Goal: Transaction & Acquisition: Download file/media

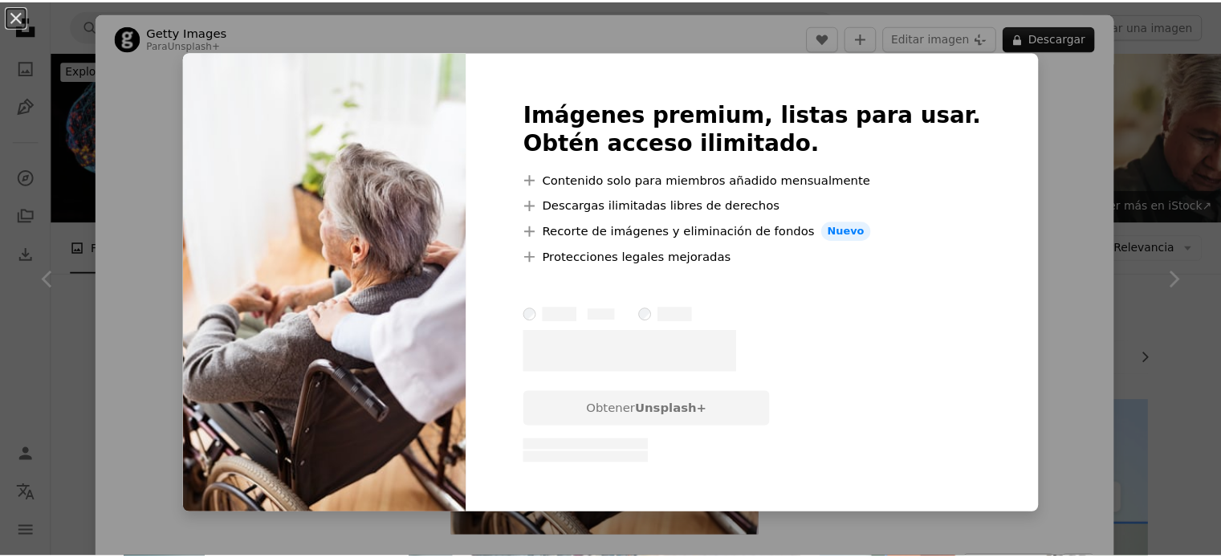
scroll to position [723, 0]
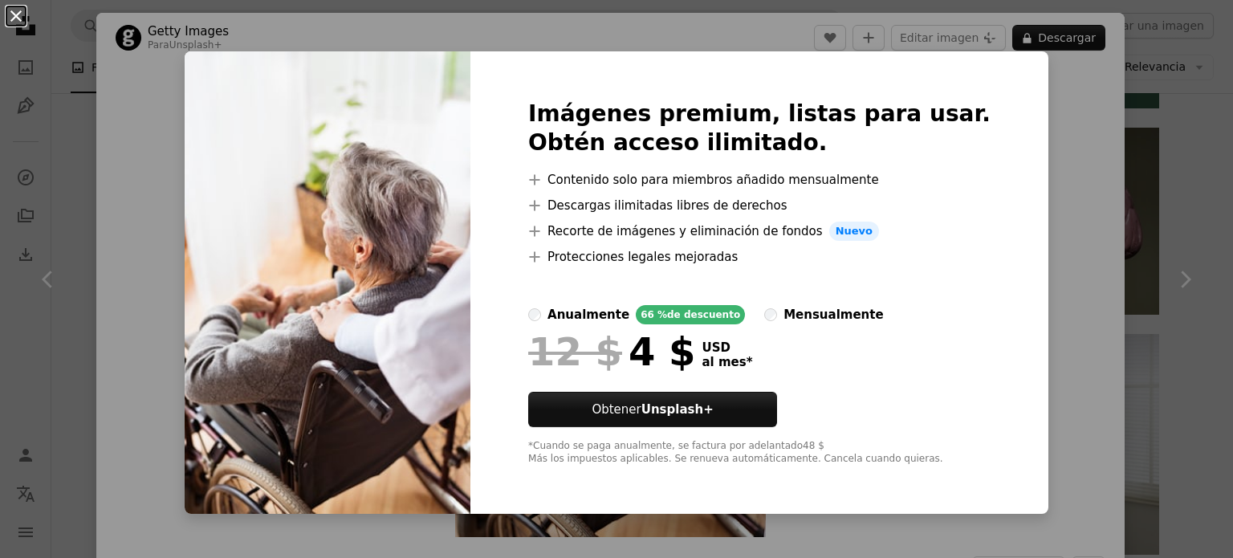
click at [16, 21] on button "An X shape" at bounding box center [15, 15] width 19 height 19
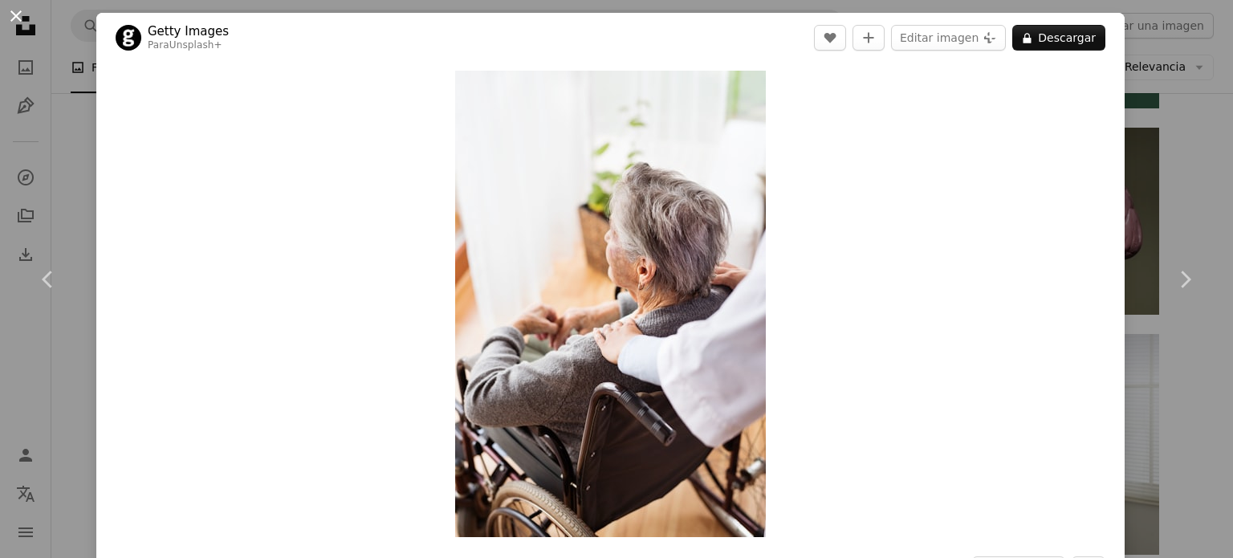
click at [8, 12] on button "An X shape" at bounding box center [15, 15] width 19 height 19
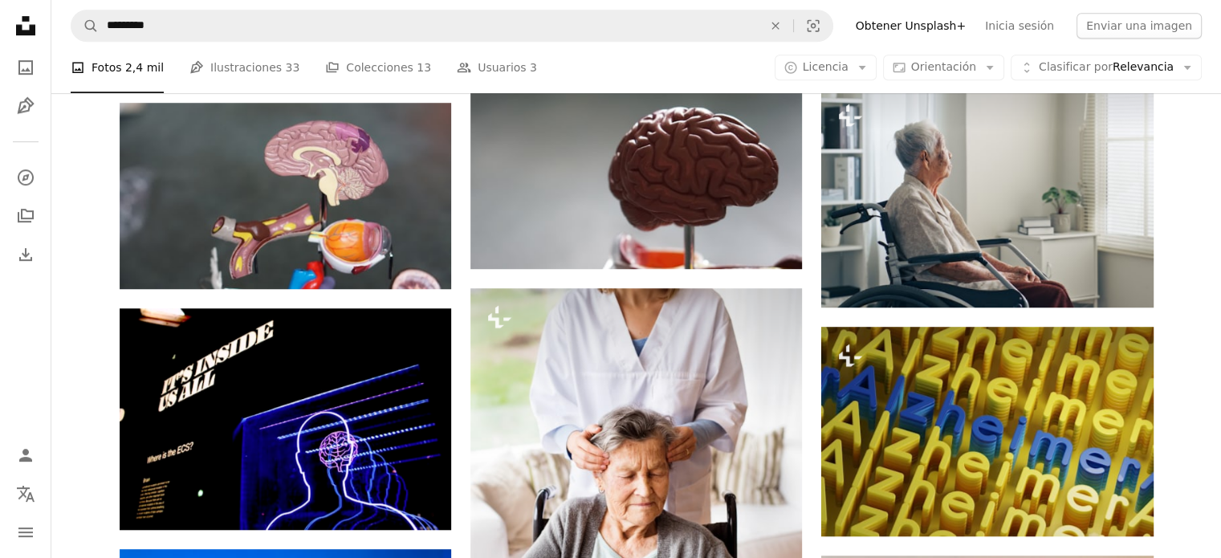
scroll to position [973, 0]
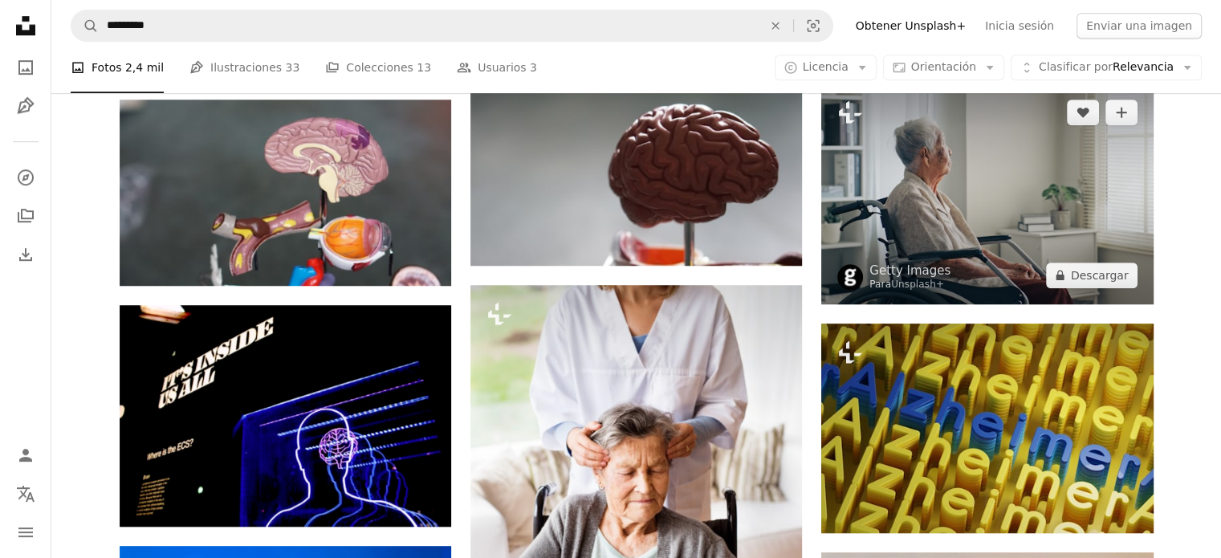
click at [974, 189] on img at bounding box center [987, 193] width 332 height 221
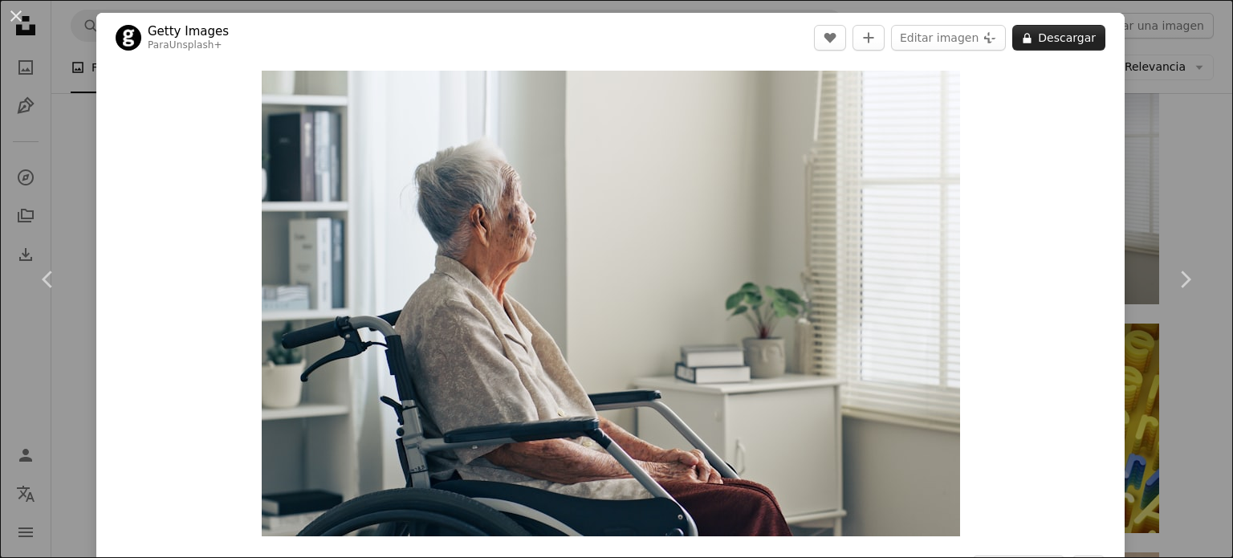
click at [1032, 35] on button "A lock Descargar" at bounding box center [1058, 38] width 93 height 26
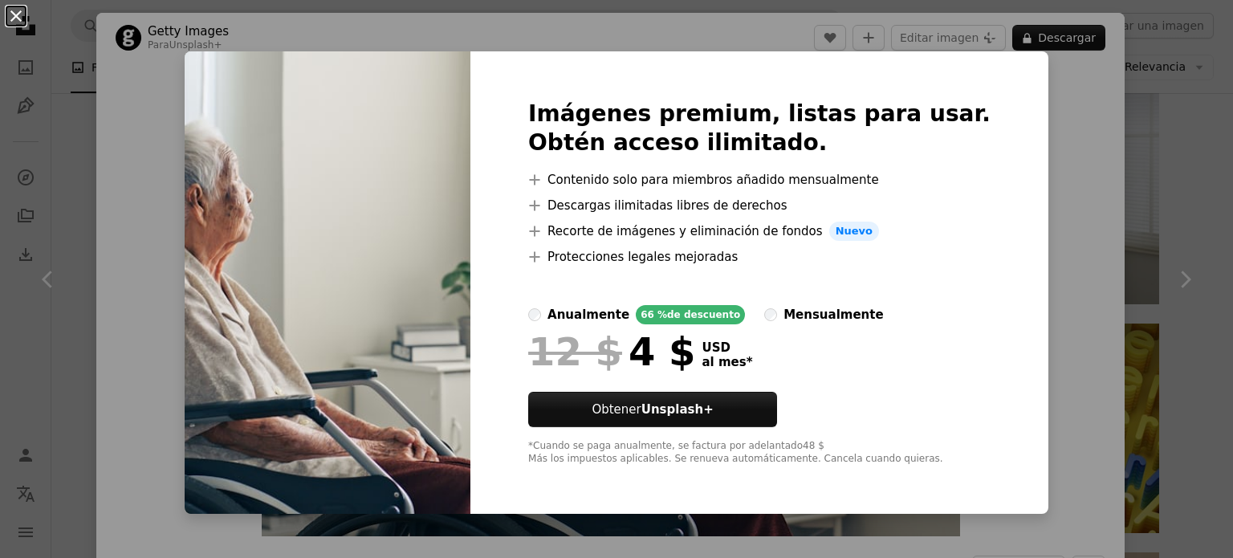
click at [26, 23] on button "An X shape" at bounding box center [15, 15] width 19 height 19
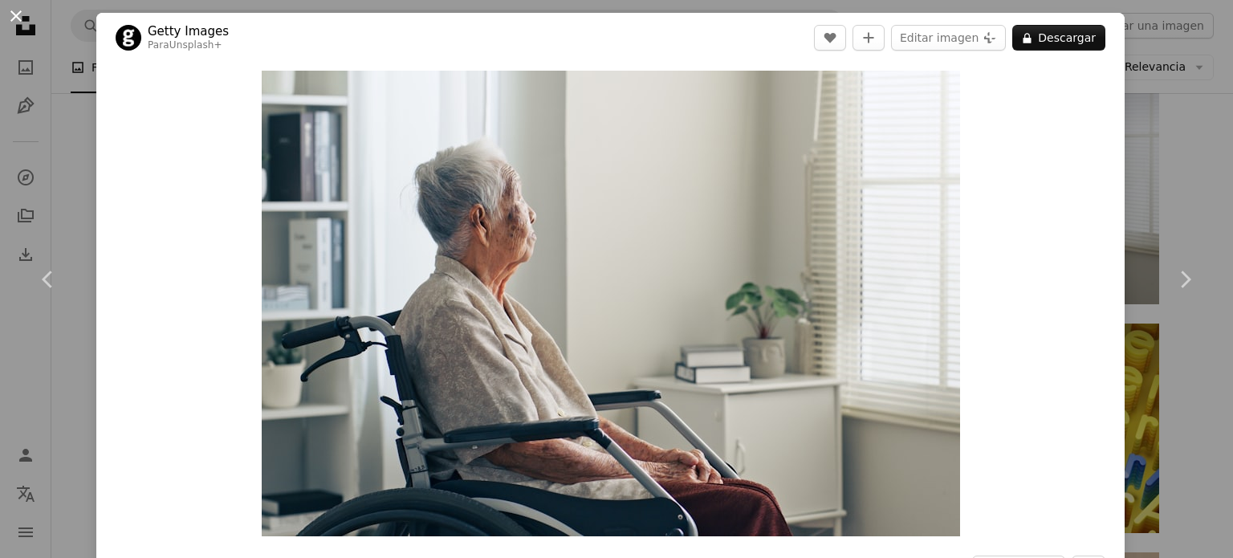
click at [15, 15] on button "An X shape" at bounding box center [15, 15] width 19 height 19
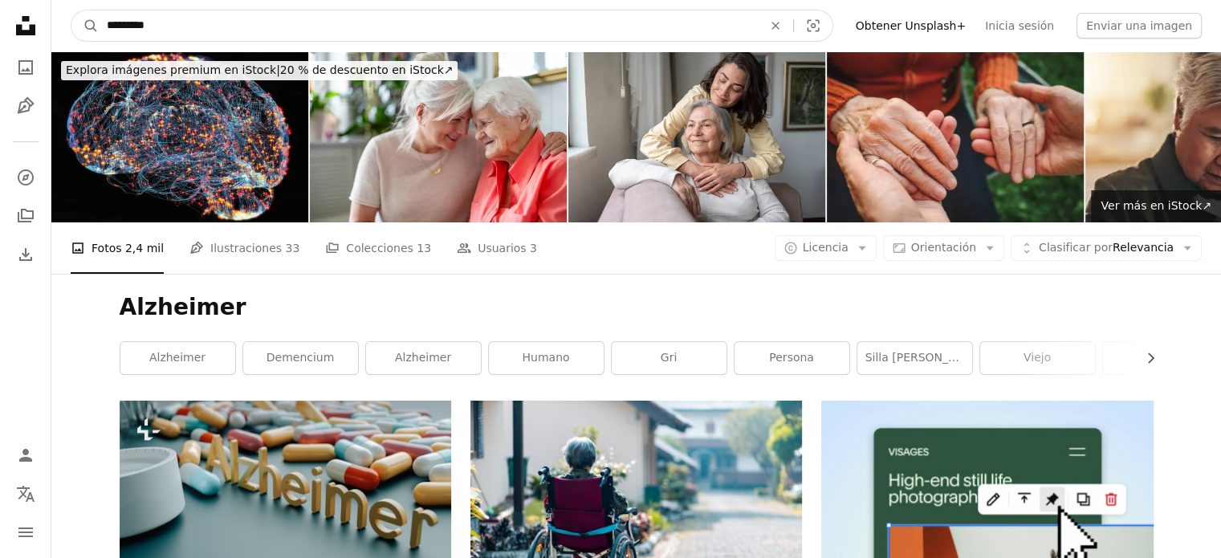
click at [323, 28] on input "*********" at bounding box center [428, 25] width 659 height 31
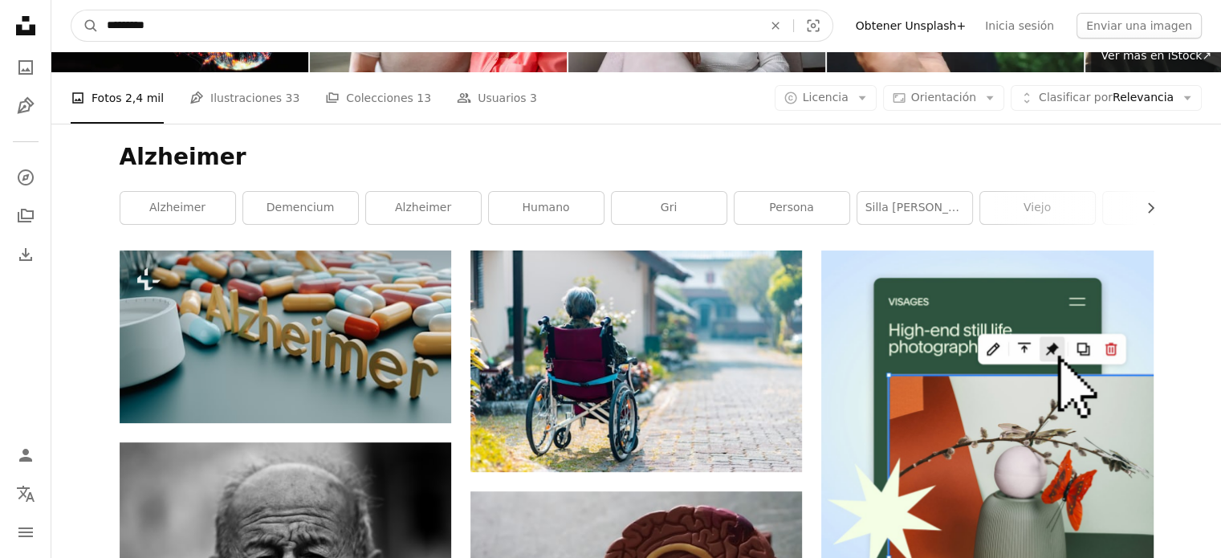
scroll to position [145, 0]
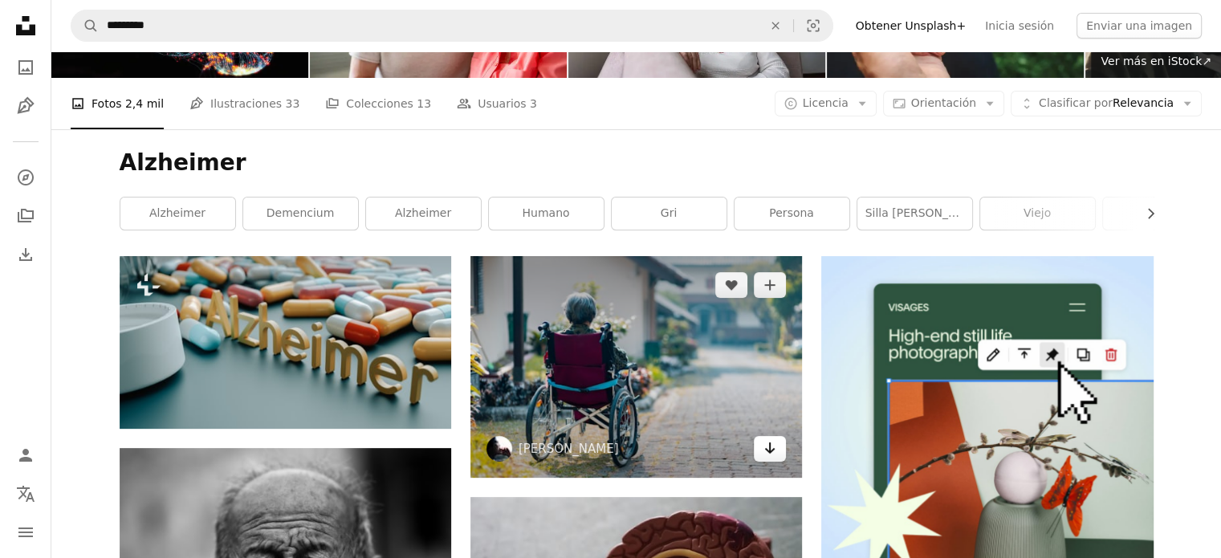
click at [766, 452] on icon "Arrow pointing down" at bounding box center [769, 447] width 13 height 19
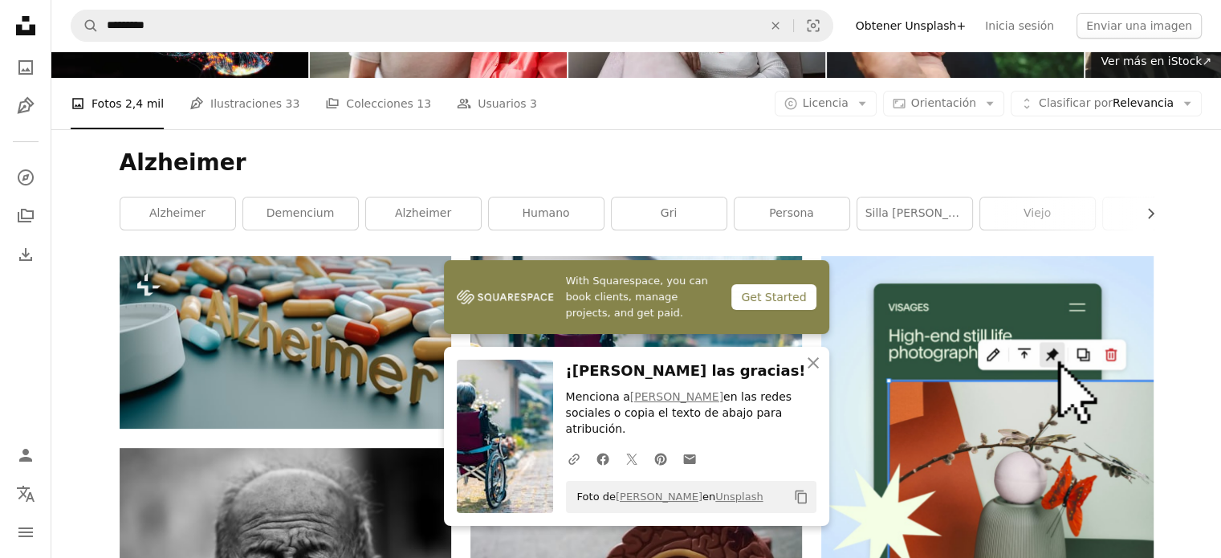
click at [725, 150] on h1 "Alzheimer" at bounding box center [637, 163] width 1034 height 29
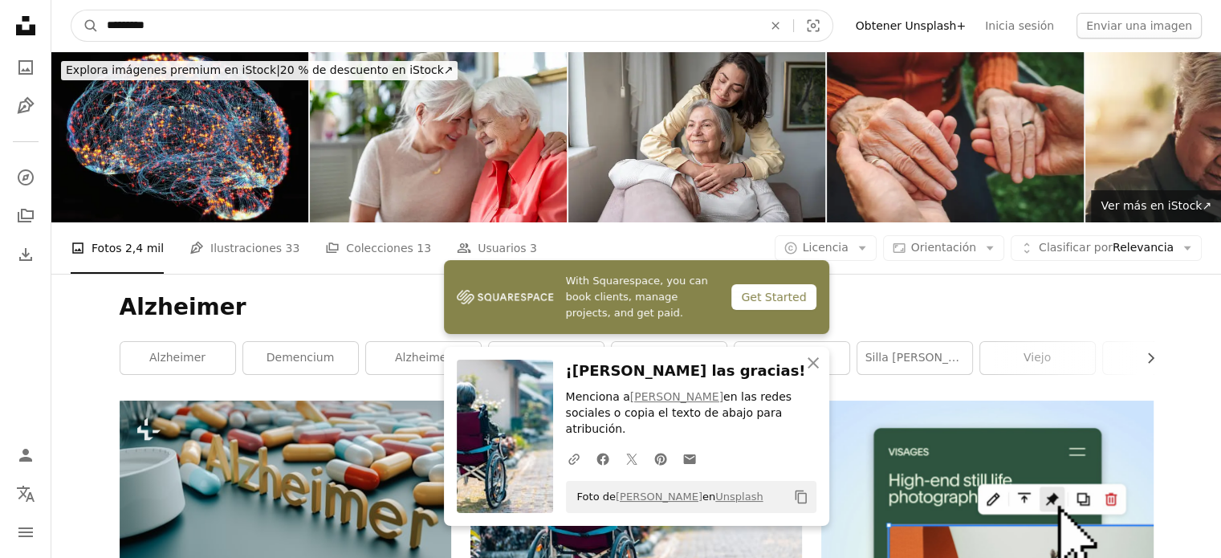
click at [452, 25] on input "*********" at bounding box center [428, 25] width 659 height 31
type input "*"
type input "**********"
click at [71, 10] on button "A magnifying glass" at bounding box center [84, 25] width 27 height 31
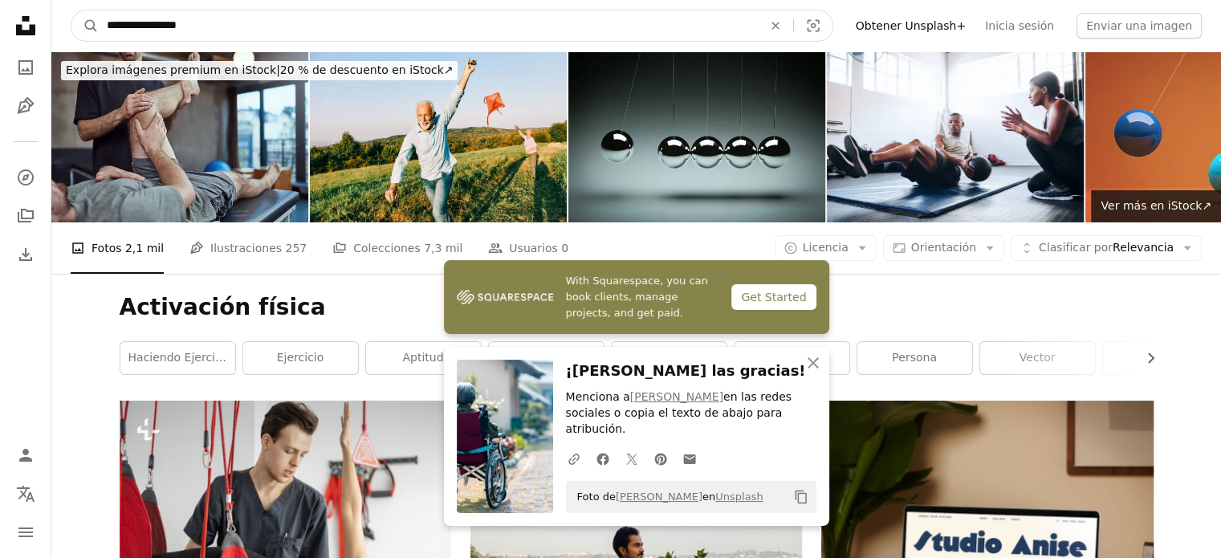
click at [362, 30] on input "**********" at bounding box center [428, 25] width 659 height 31
type input "**********"
click button "A magnifying glass" at bounding box center [84, 25] width 27 height 31
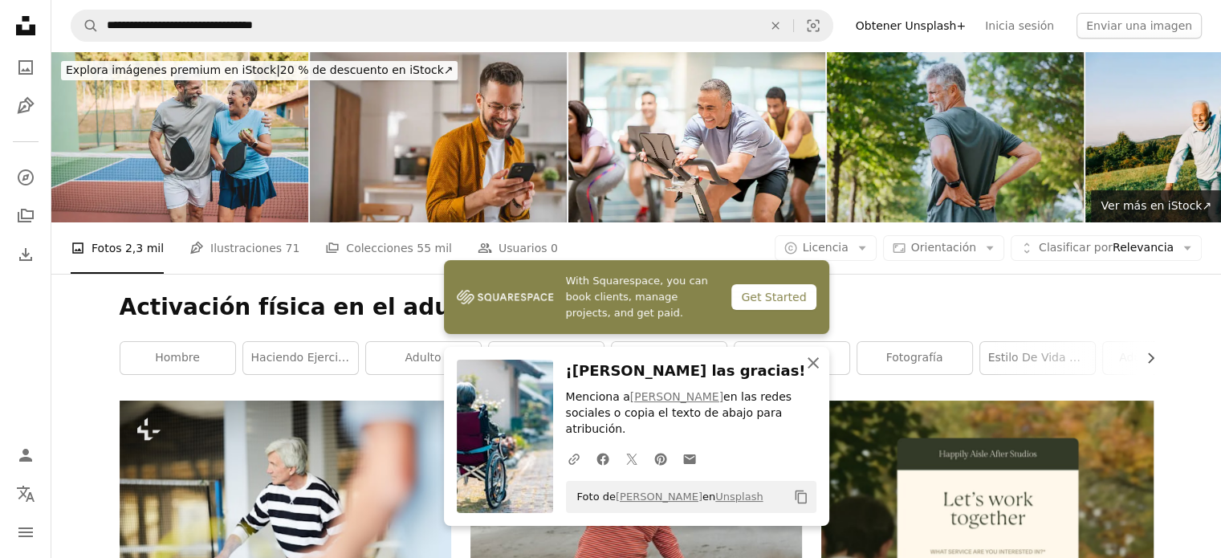
click at [805, 370] on icon "An X shape" at bounding box center [813, 362] width 19 height 19
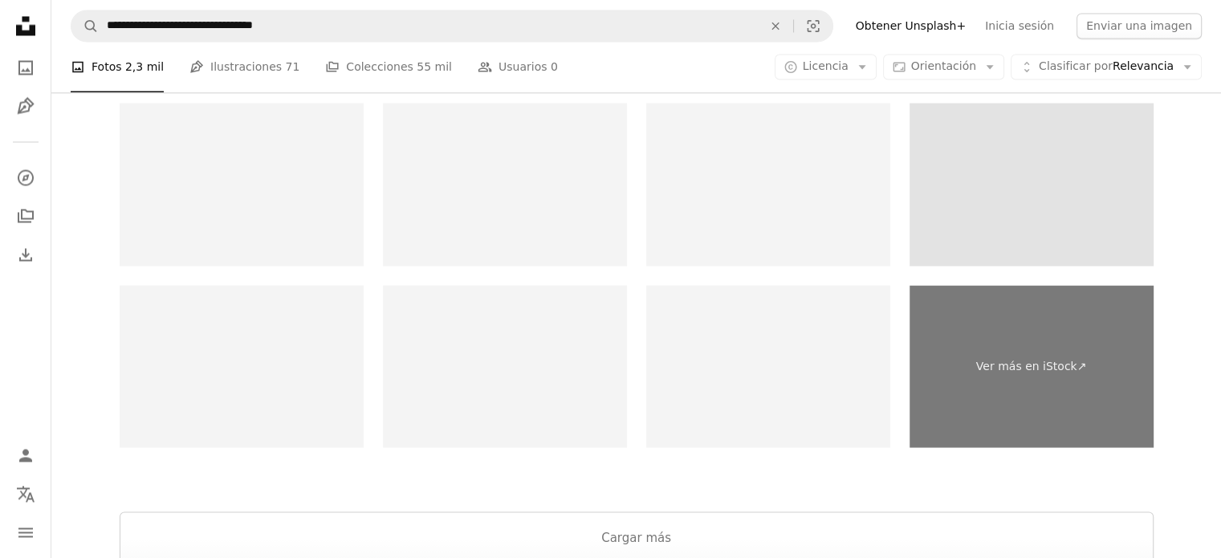
scroll to position [2807, 0]
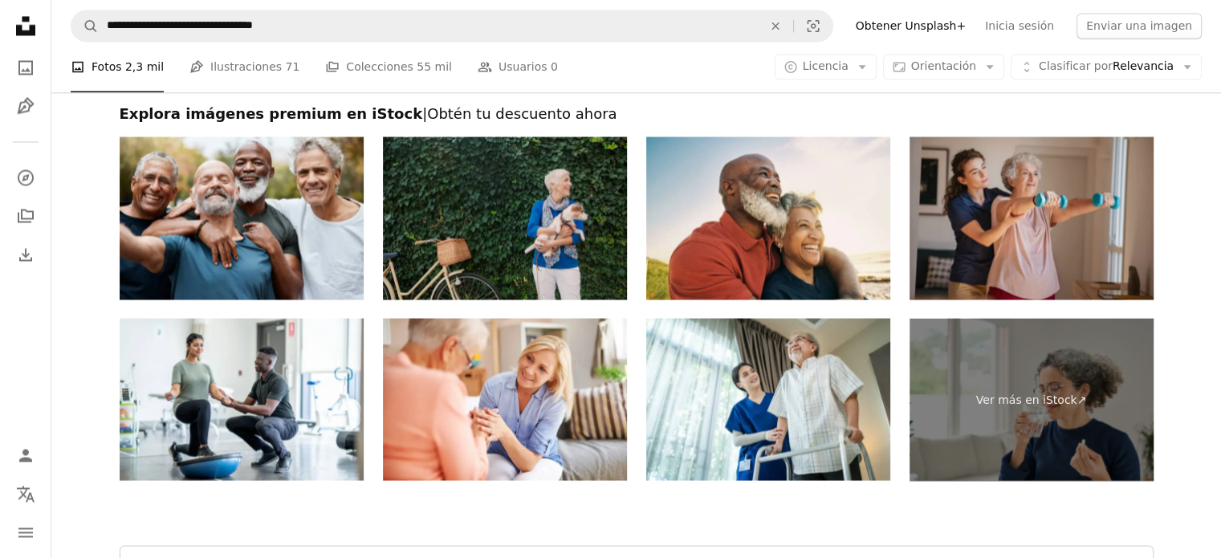
drag, startPoint x: 1108, startPoint y: 172, endPoint x: 1097, endPoint y: 163, distance: 14.3
click at [1097, 163] on img at bounding box center [1032, 217] width 244 height 163
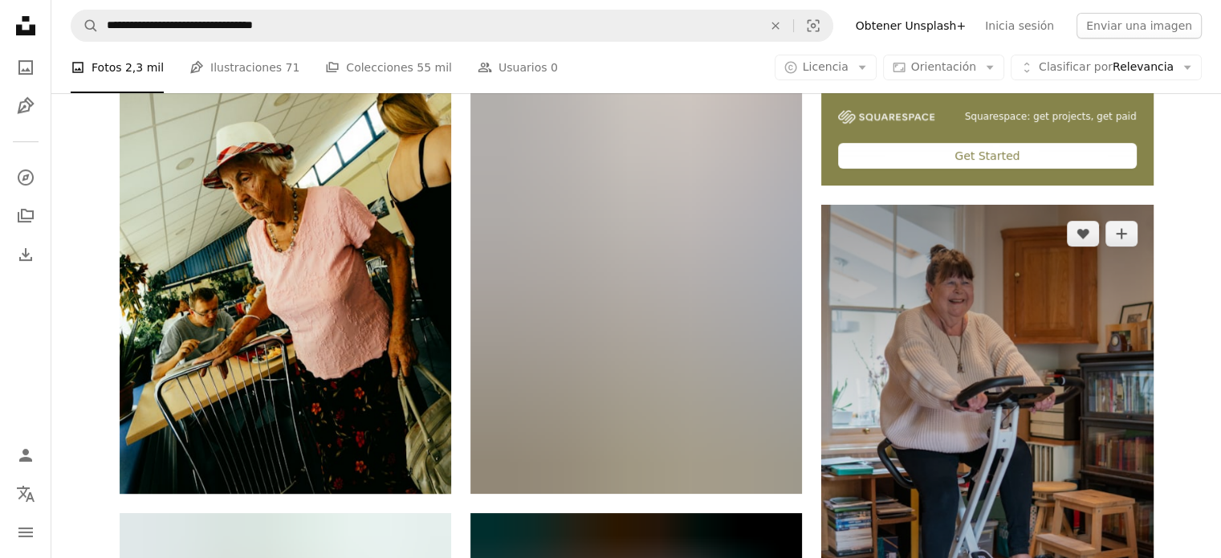
scroll to position [635, 0]
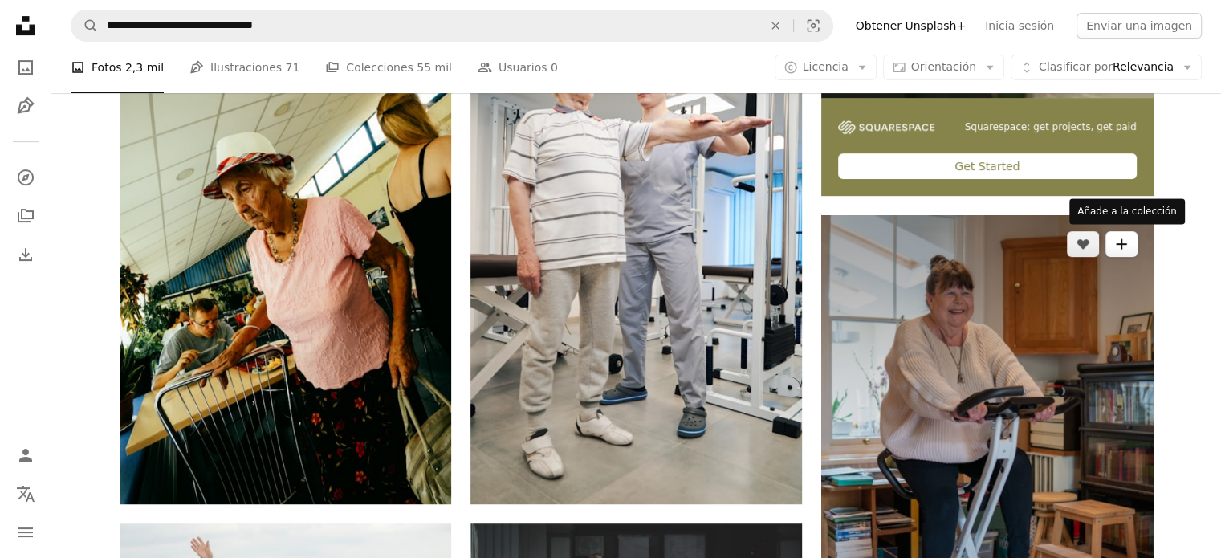
click at [1126, 242] on icon "A plus sign" at bounding box center [1121, 244] width 13 height 13
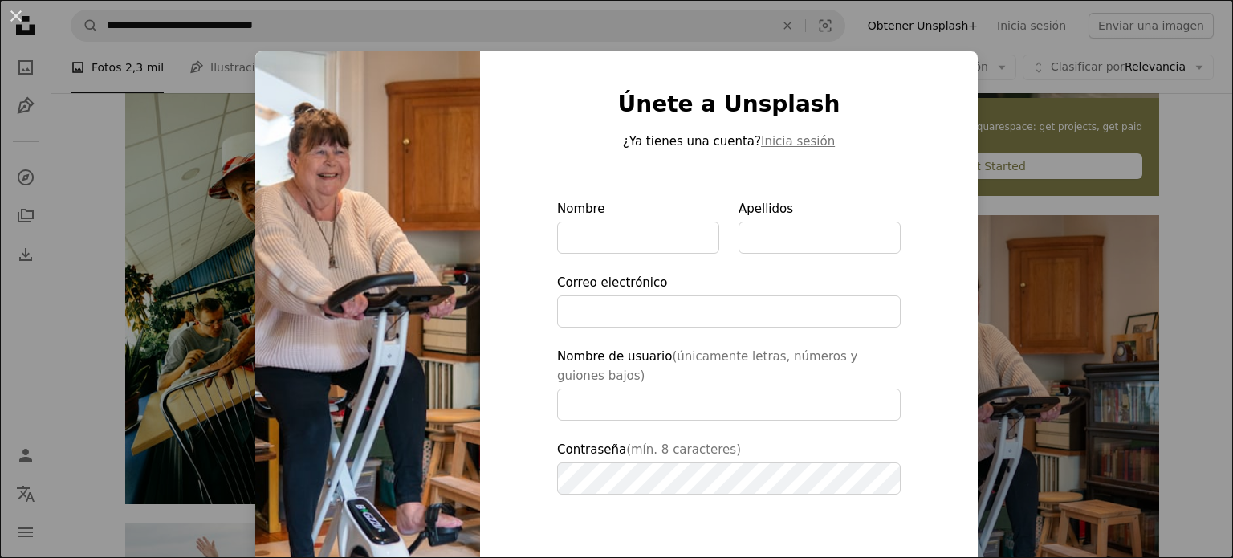
click at [872, 46] on div "An X shape Únete a Unsplash ¿Ya tienes una cuenta? Inicia sesión Nombre Apellid…" at bounding box center [616, 279] width 1233 height 558
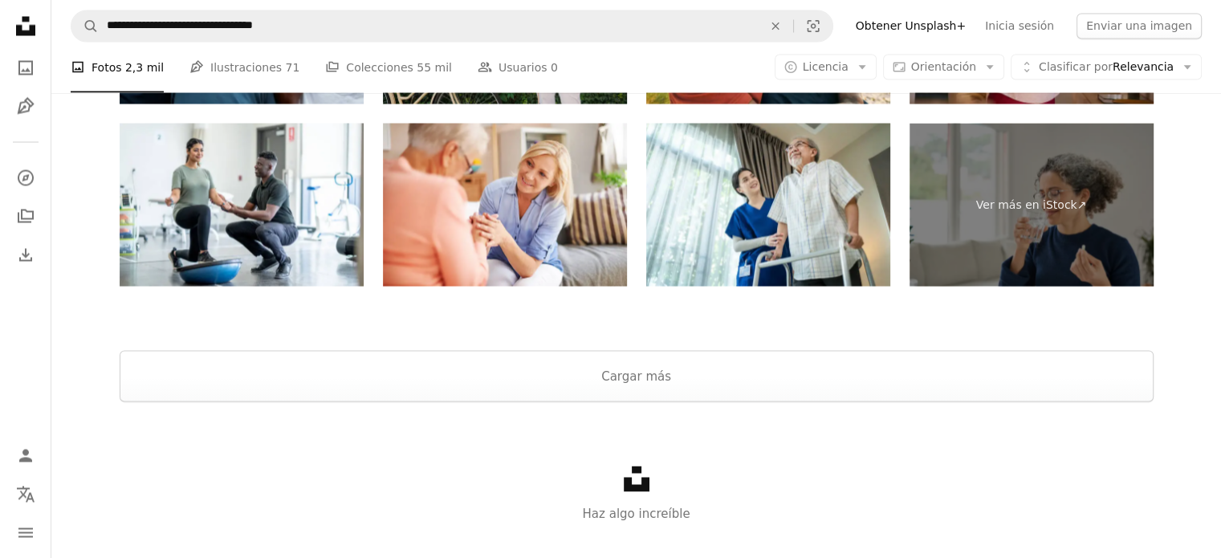
scroll to position [3003, 0]
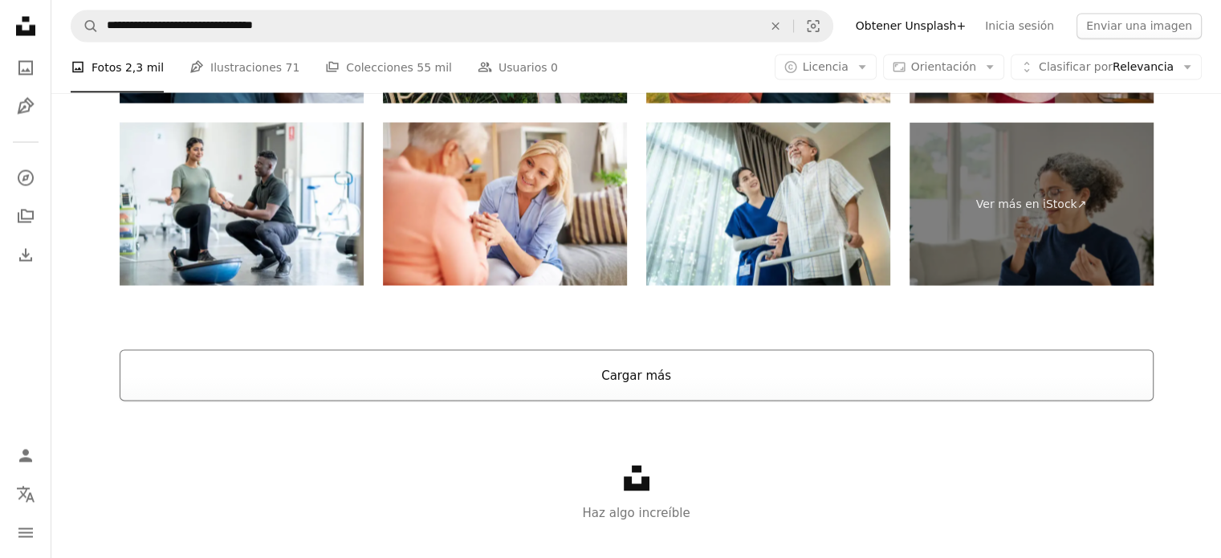
click at [669, 380] on button "Cargar más" at bounding box center [637, 374] width 1034 height 51
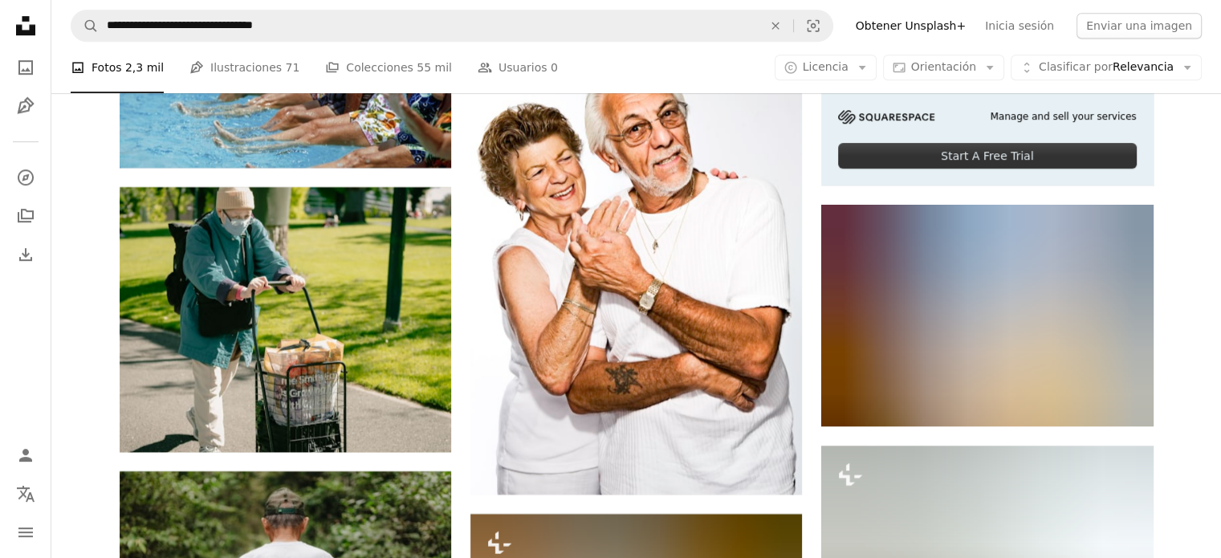
scroll to position [7113, 0]
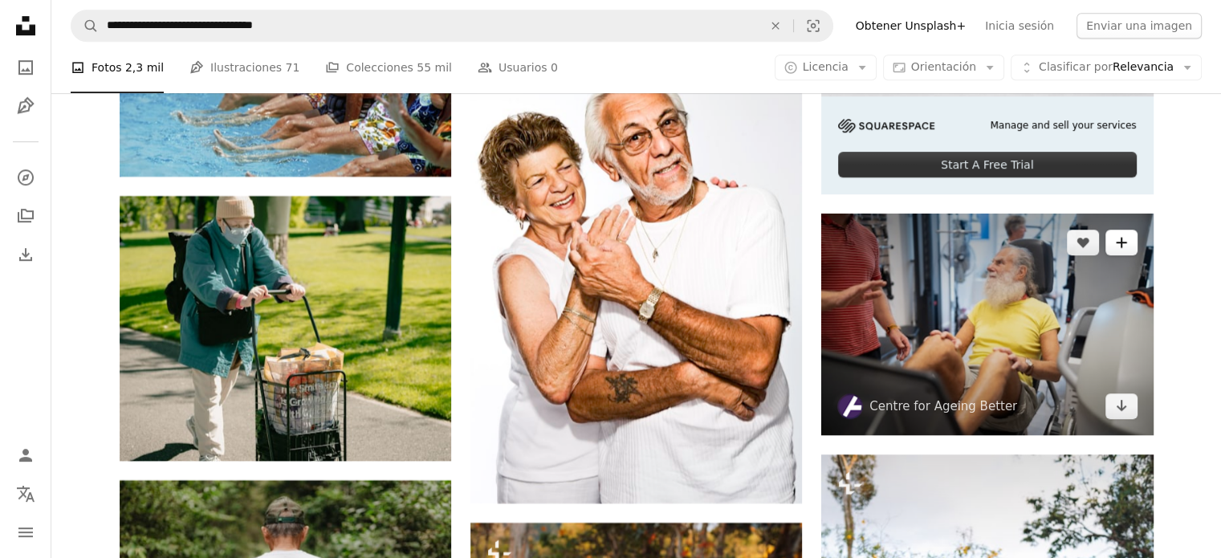
click at [1124, 242] on icon "Añade a la colección" at bounding box center [1121, 243] width 10 height 10
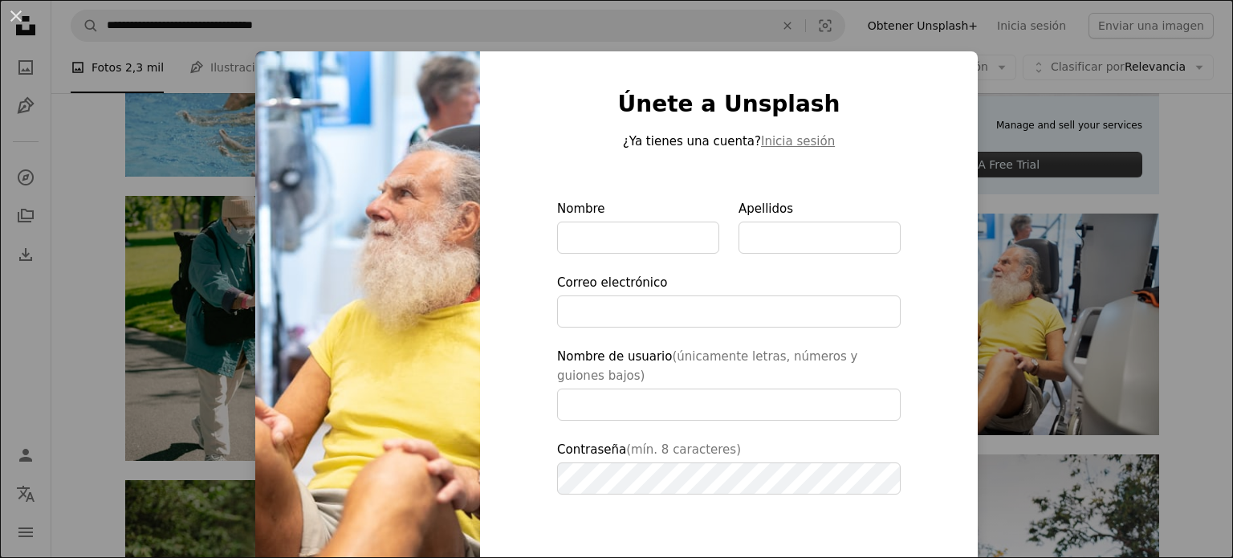
click at [678, 4] on div "An X shape Únete a Unsplash ¿Ya tienes una cuenta? Inicia sesión Nombre Apellid…" at bounding box center [616, 279] width 1233 height 558
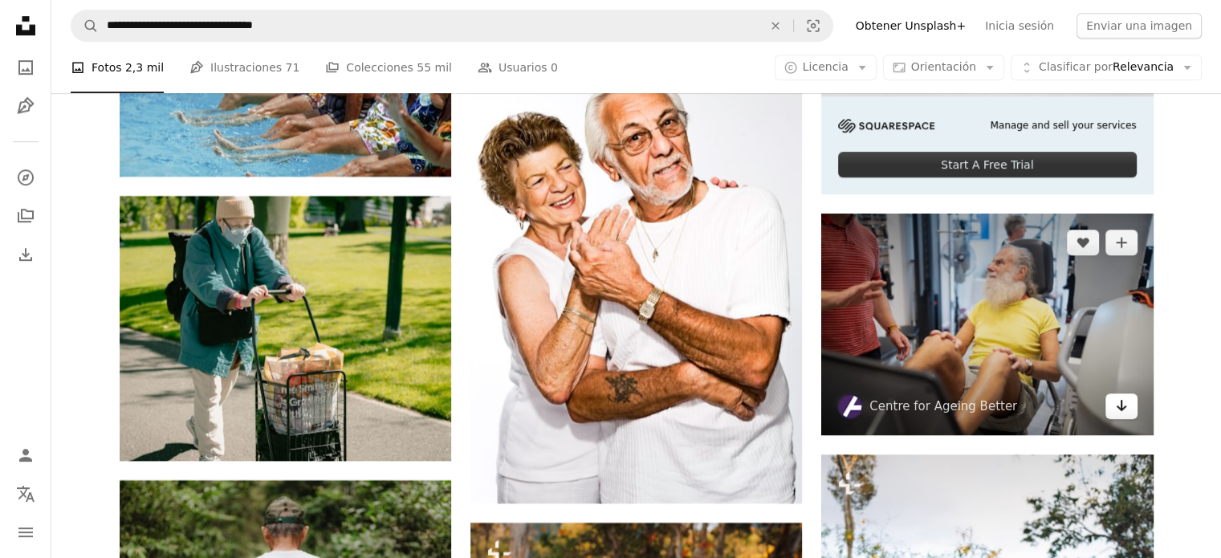
click at [1122, 410] on icon "Arrow pointing down" at bounding box center [1121, 405] width 13 height 19
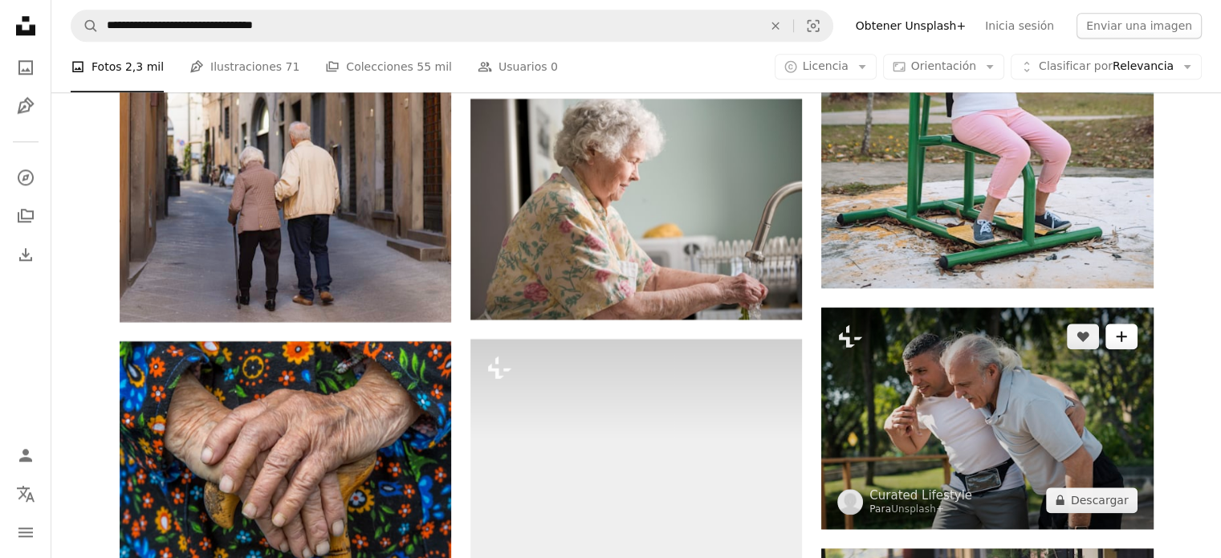
scroll to position [7776, 0]
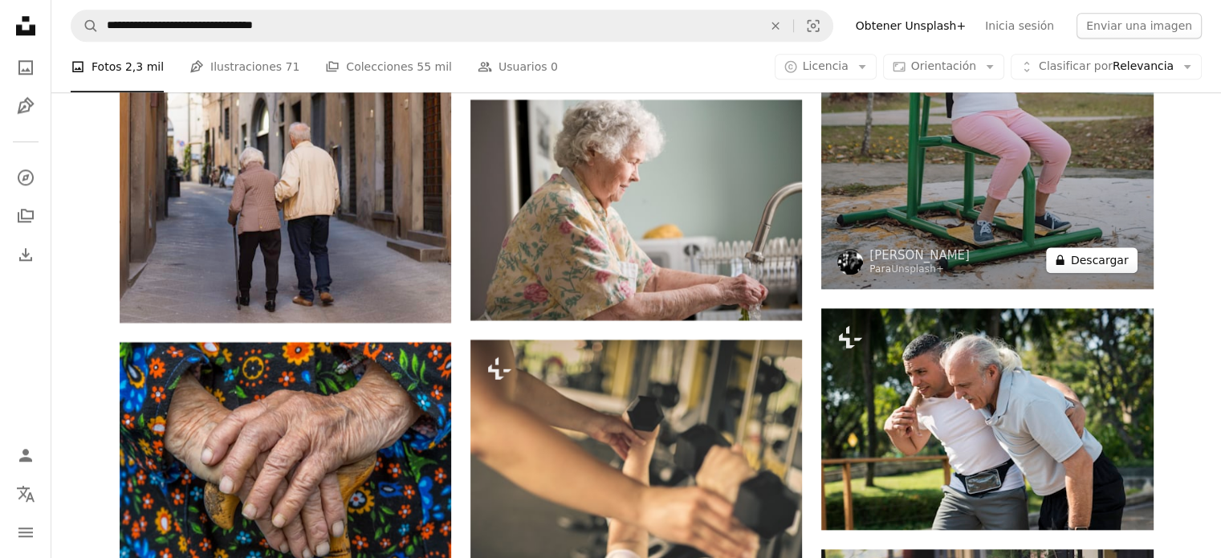
click at [1101, 258] on button "A lock Descargar" at bounding box center [1092, 260] width 92 height 26
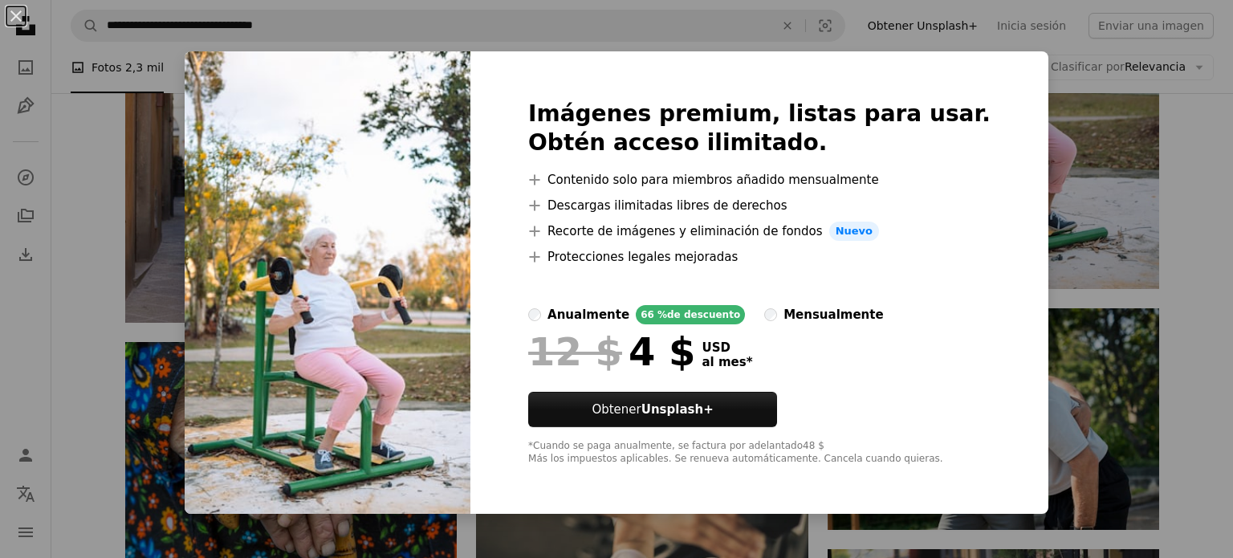
click at [574, 22] on div "An X shape Imágenes premium, listas para usar. Obtén acceso ilimitado. A plus s…" at bounding box center [616, 279] width 1233 height 558
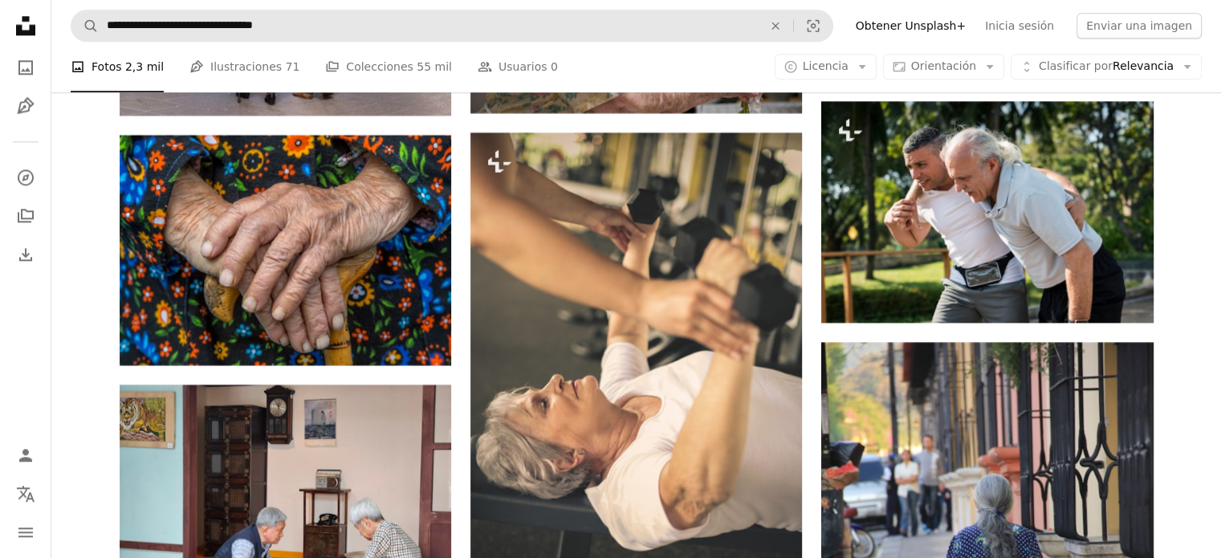
scroll to position [7983, 0]
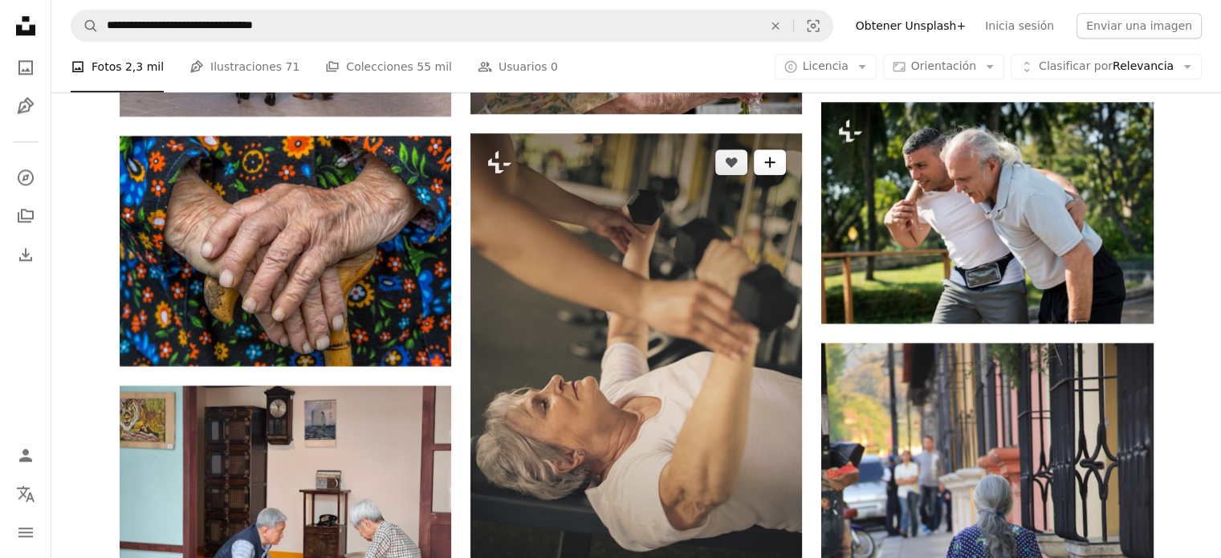
click at [765, 171] on button "A plus sign" at bounding box center [770, 162] width 32 height 26
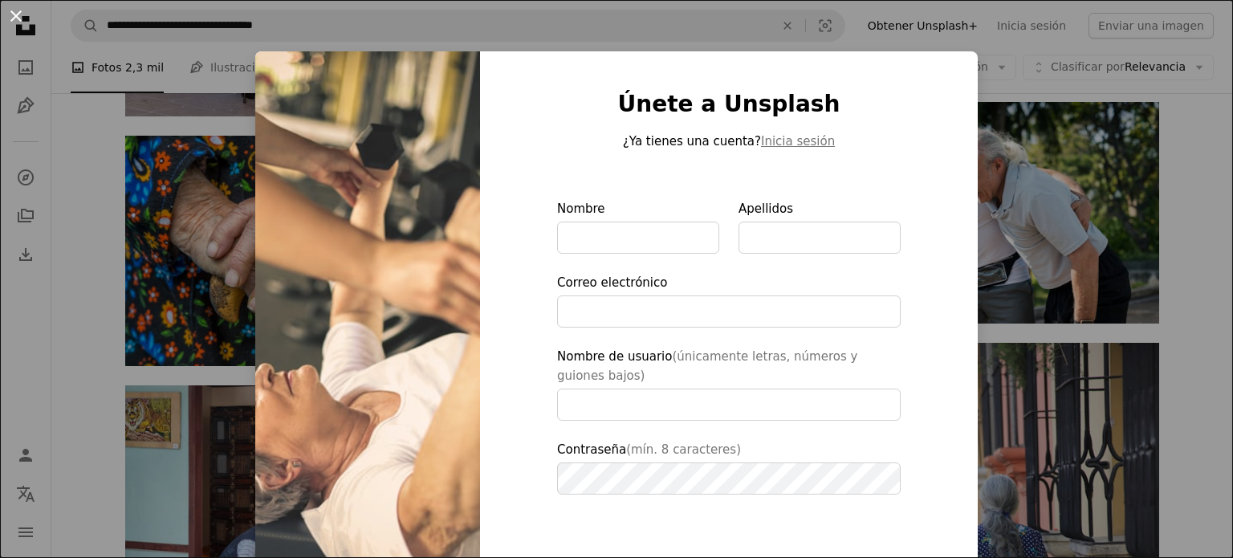
click at [13, 14] on button "An X shape" at bounding box center [15, 15] width 19 height 19
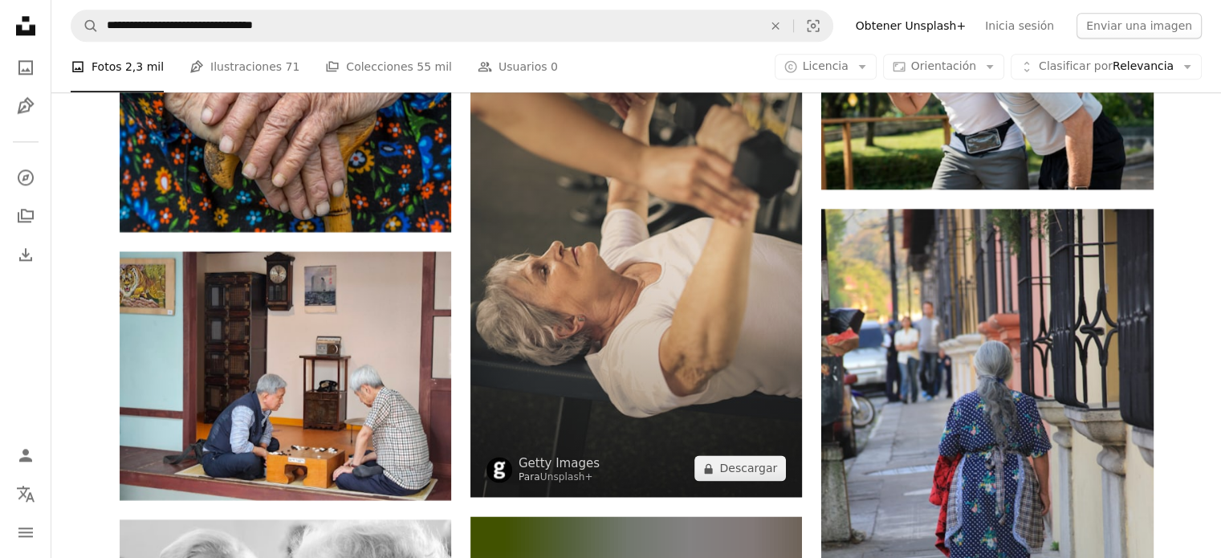
scroll to position [8117, 0]
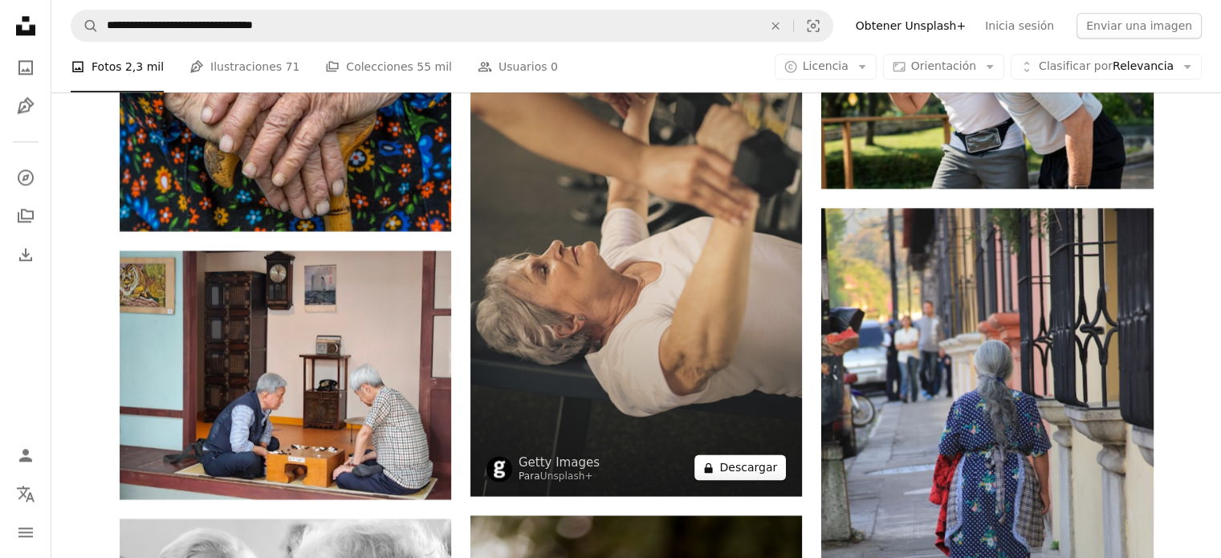
click at [754, 477] on button "A lock Descargar" at bounding box center [740, 467] width 92 height 26
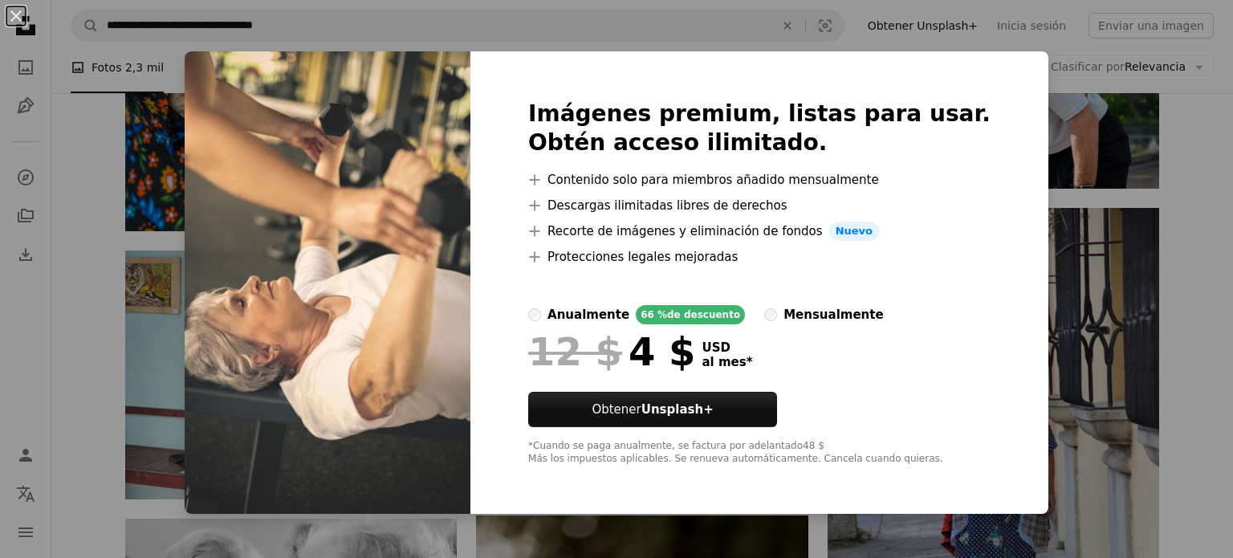
click at [736, 39] on div "An X shape Imágenes premium, listas para usar. Obtén acceso ilimitado. A plus s…" at bounding box center [616, 279] width 1233 height 558
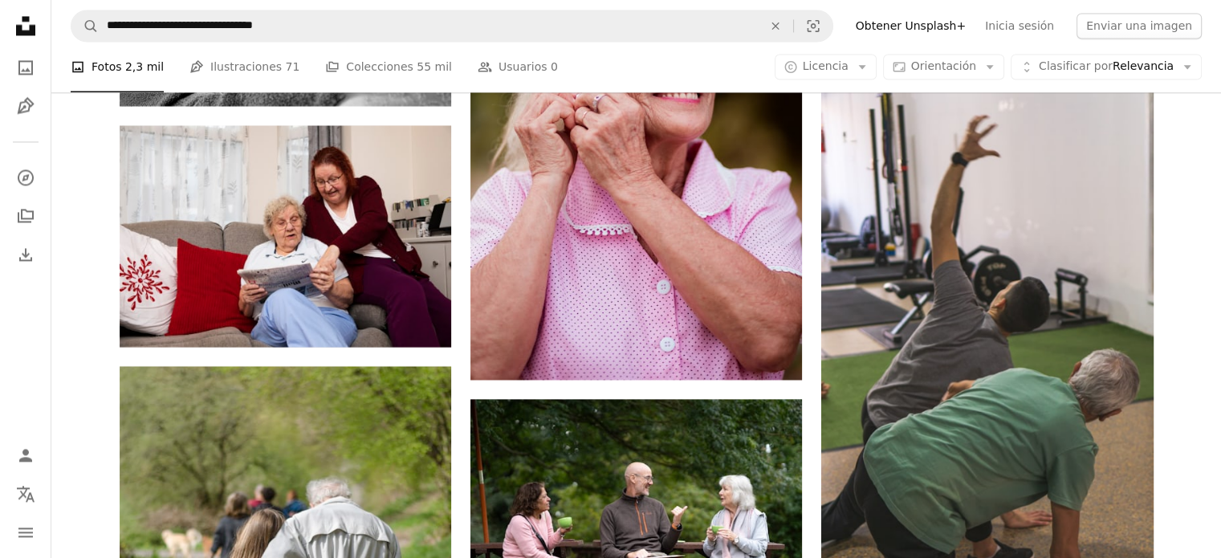
scroll to position [8741, 0]
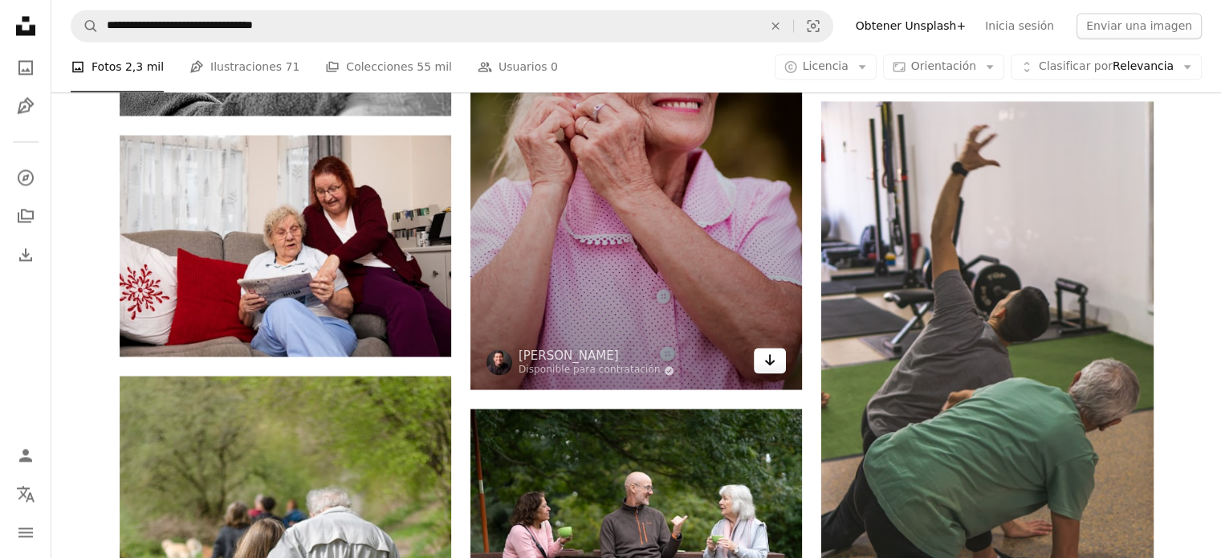
click at [764, 361] on icon "Arrow pointing down" at bounding box center [769, 359] width 13 height 19
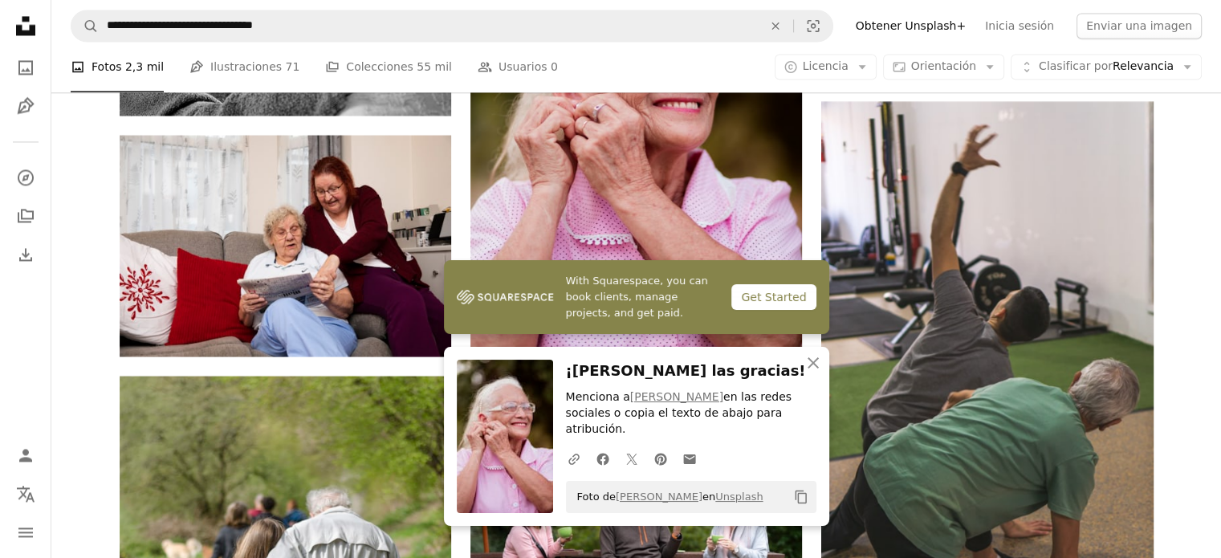
click at [670, 83] on div "A photo Fotos 2,3 mil Pen Tool Ilustraciones 71 A stack of folders Colecciones …" at bounding box center [636, 67] width 1131 height 51
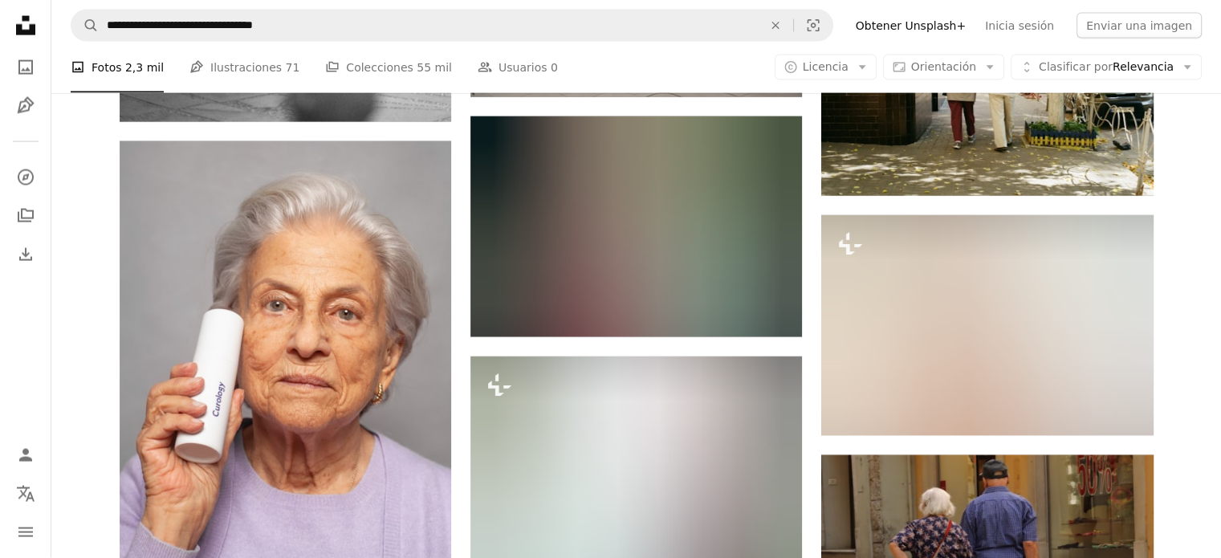
scroll to position [15713, 0]
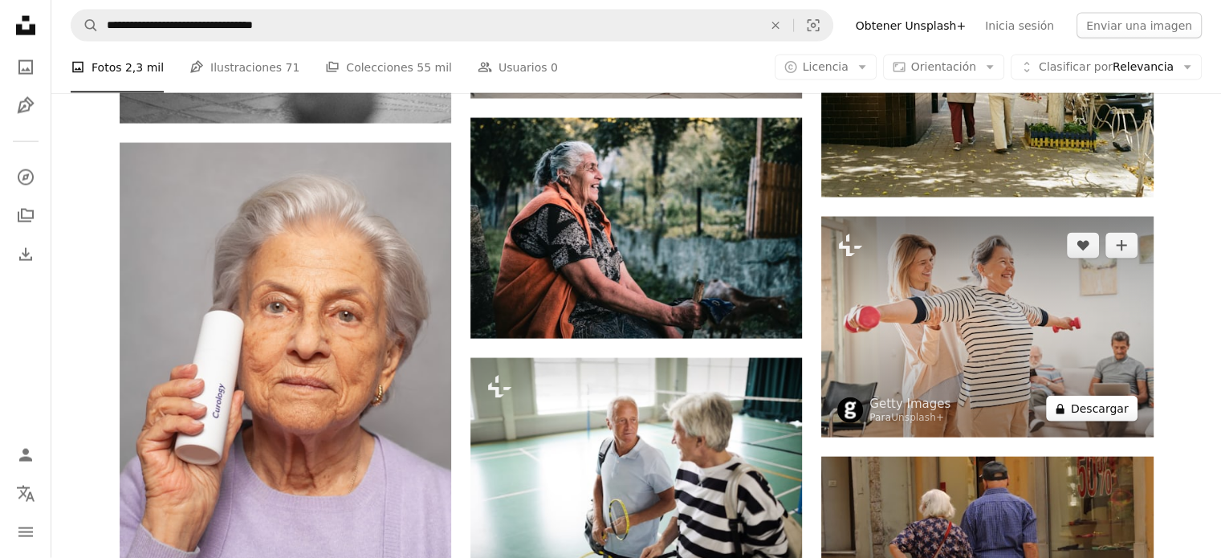
click at [1095, 409] on button "A lock Descargar" at bounding box center [1092, 409] width 92 height 26
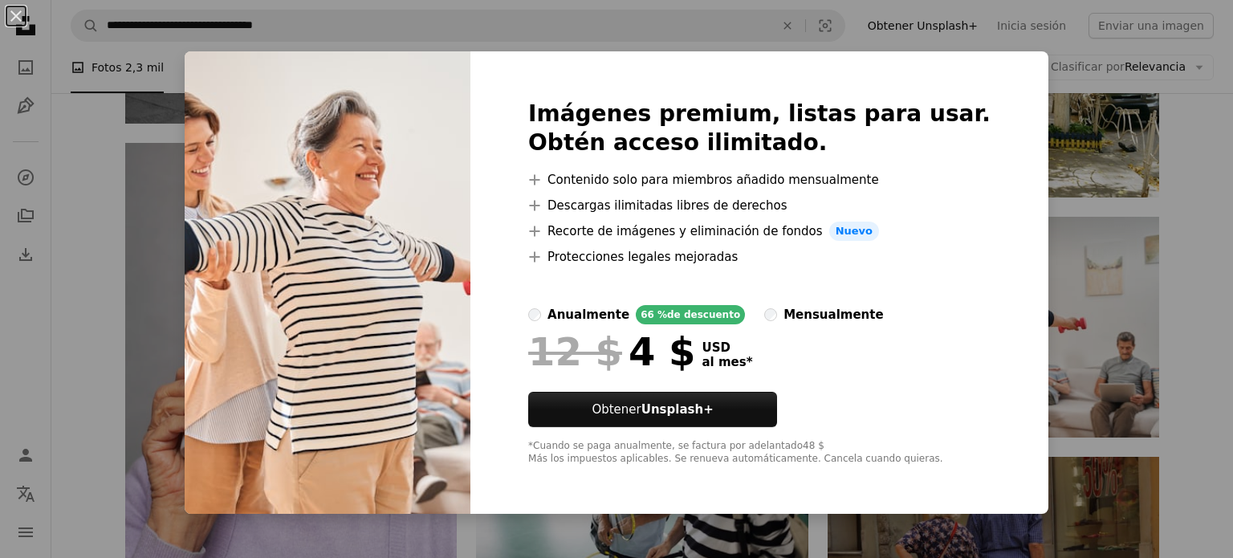
click at [1092, 147] on div "An X shape Imágenes premium, listas para usar. Obtén acceso ilimitado. A plus s…" at bounding box center [616, 279] width 1233 height 558
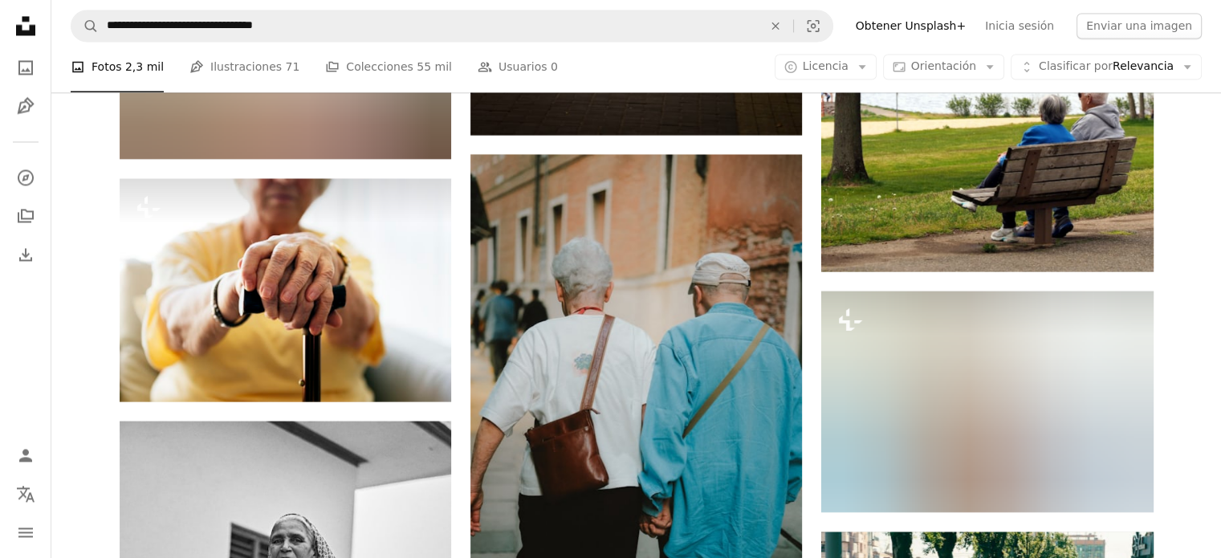
scroll to position [14920, 0]
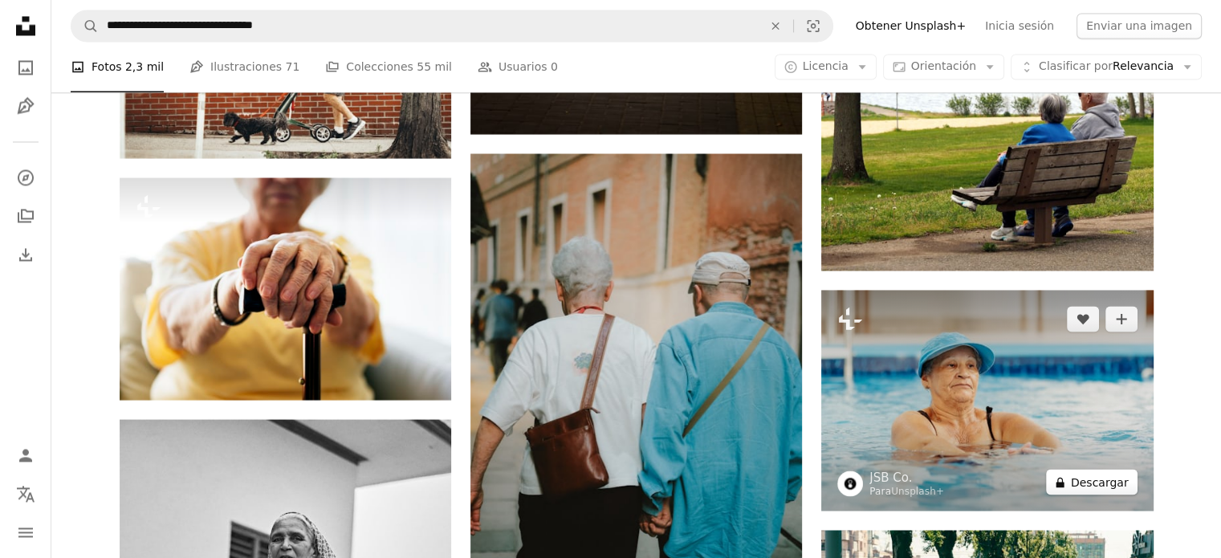
click at [1077, 481] on button "A lock Descargar" at bounding box center [1092, 482] width 92 height 26
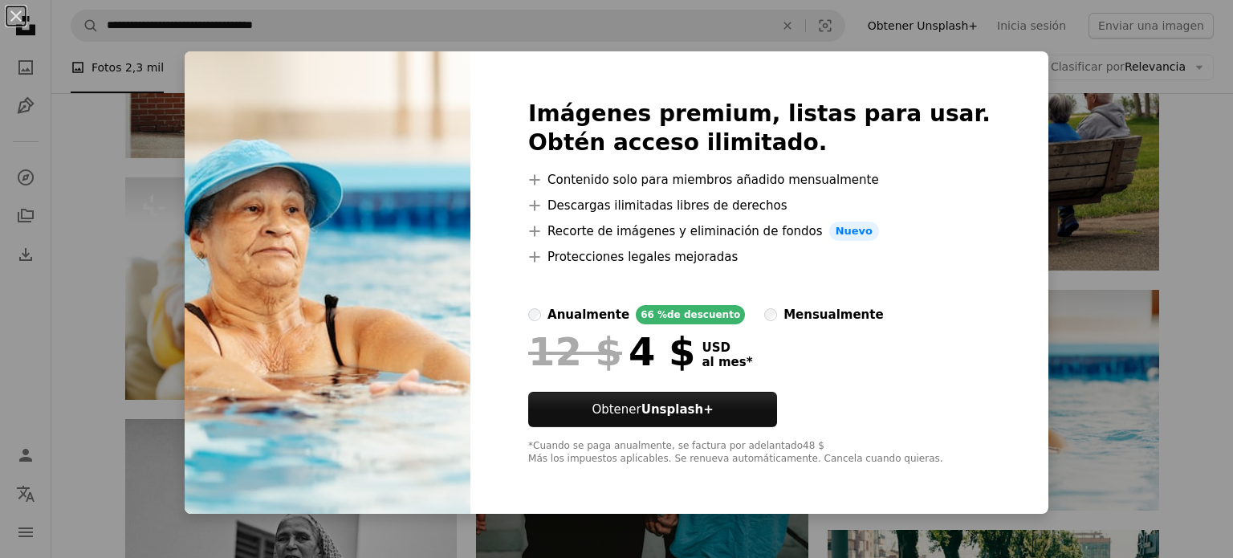
click at [453, 42] on div "An X shape Imágenes premium, listas para usar. Obtén acceso ilimitado. A plus s…" at bounding box center [616, 279] width 1233 height 558
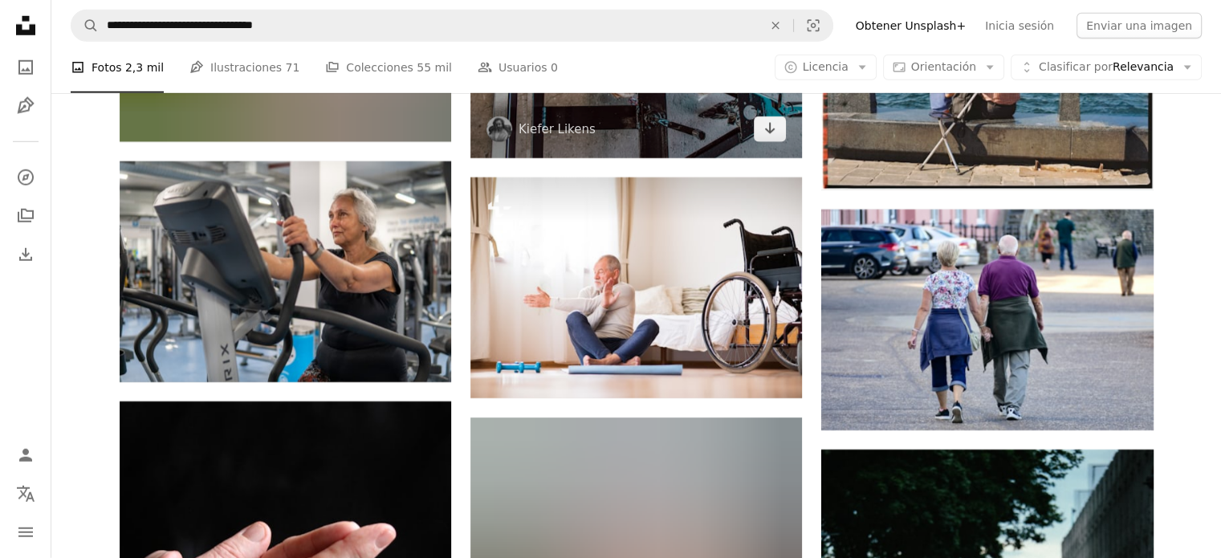
scroll to position [10748, 0]
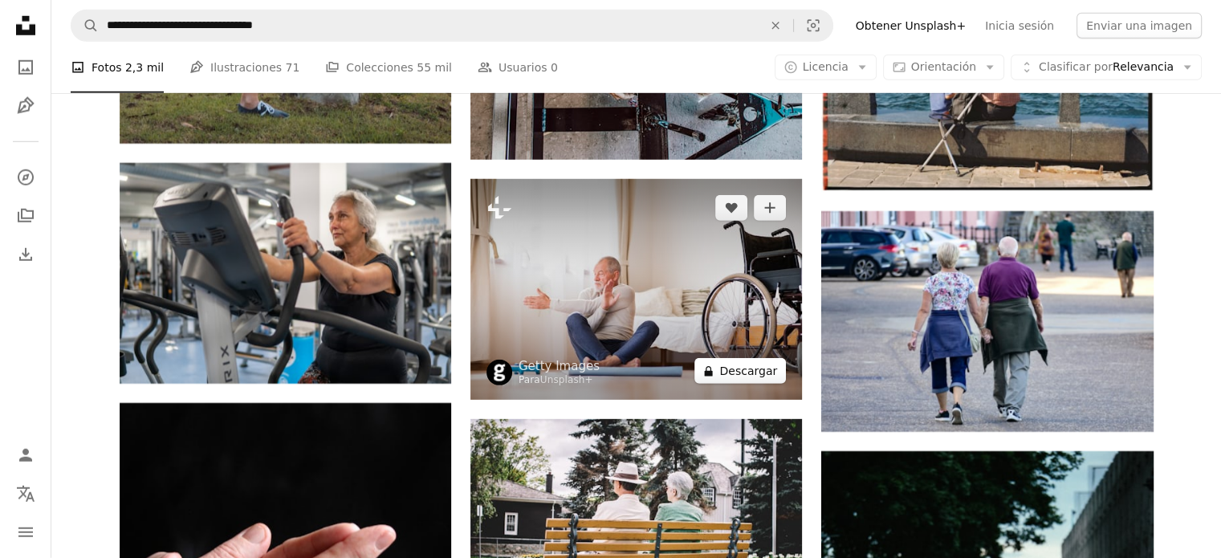
click at [747, 372] on button "A lock Descargar" at bounding box center [740, 371] width 92 height 26
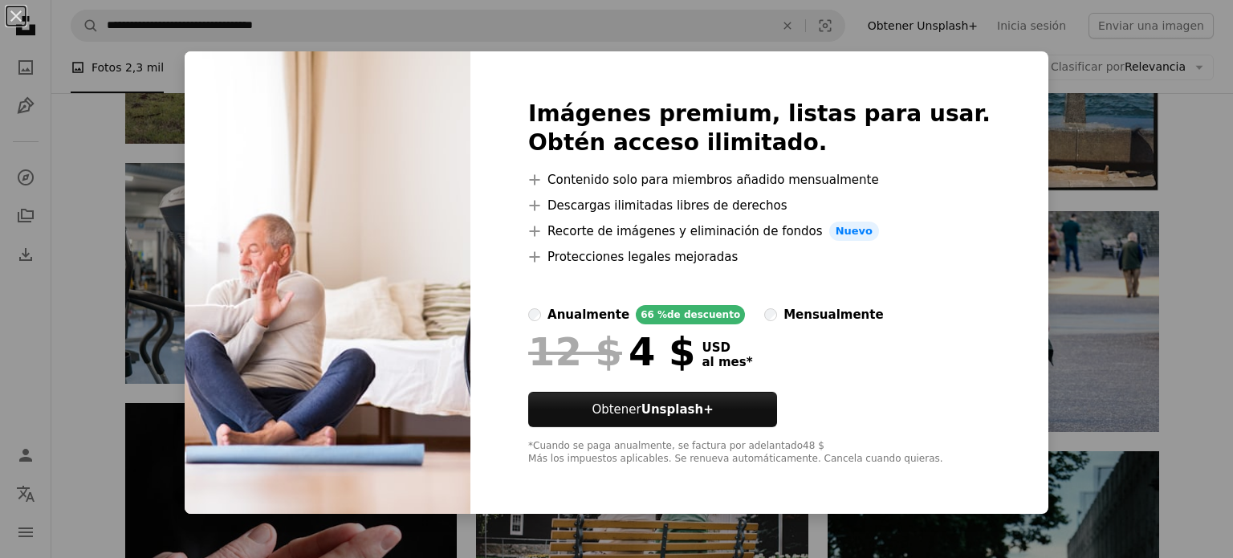
click at [1195, 192] on div "An X shape Imágenes premium, listas para usar. Obtén acceso ilimitado. A plus s…" at bounding box center [616, 279] width 1233 height 558
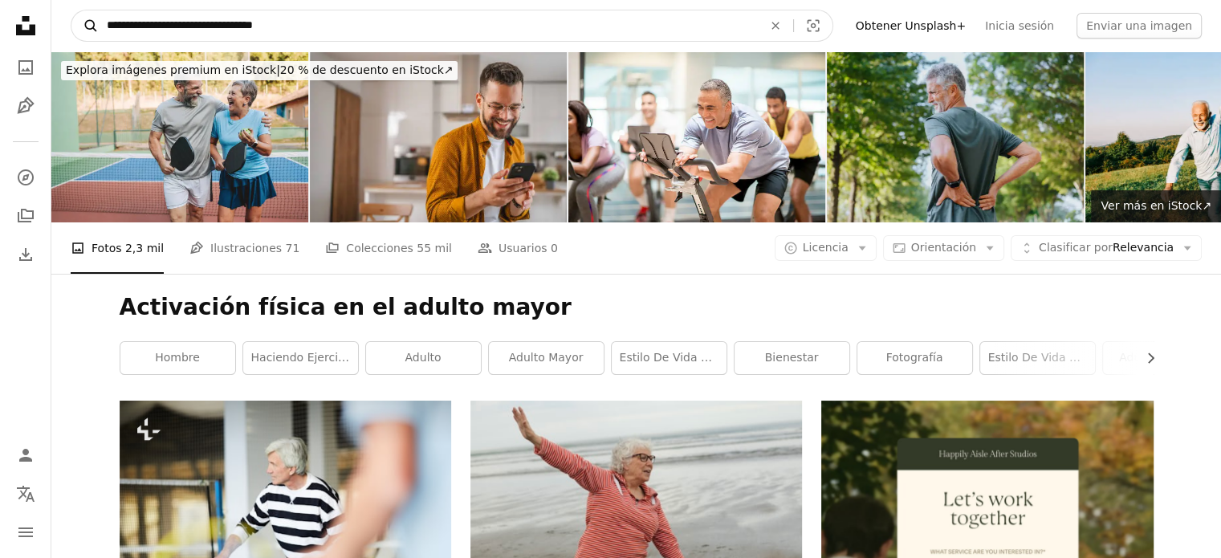
drag, startPoint x: 297, startPoint y: 28, endPoint x: 93, endPoint y: 18, distance: 204.1
click at [93, 18] on form "**********" at bounding box center [452, 26] width 763 height 32
type input "**********"
click at [71, 10] on button "A magnifying glass" at bounding box center [84, 25] width 27 height 31
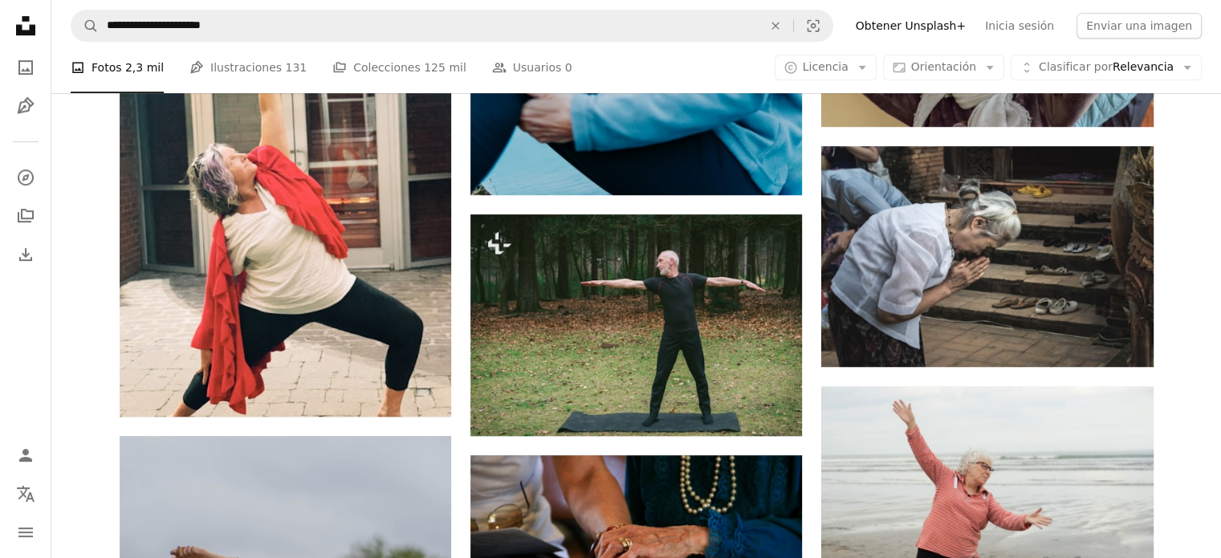
scroll to position [925, 0]
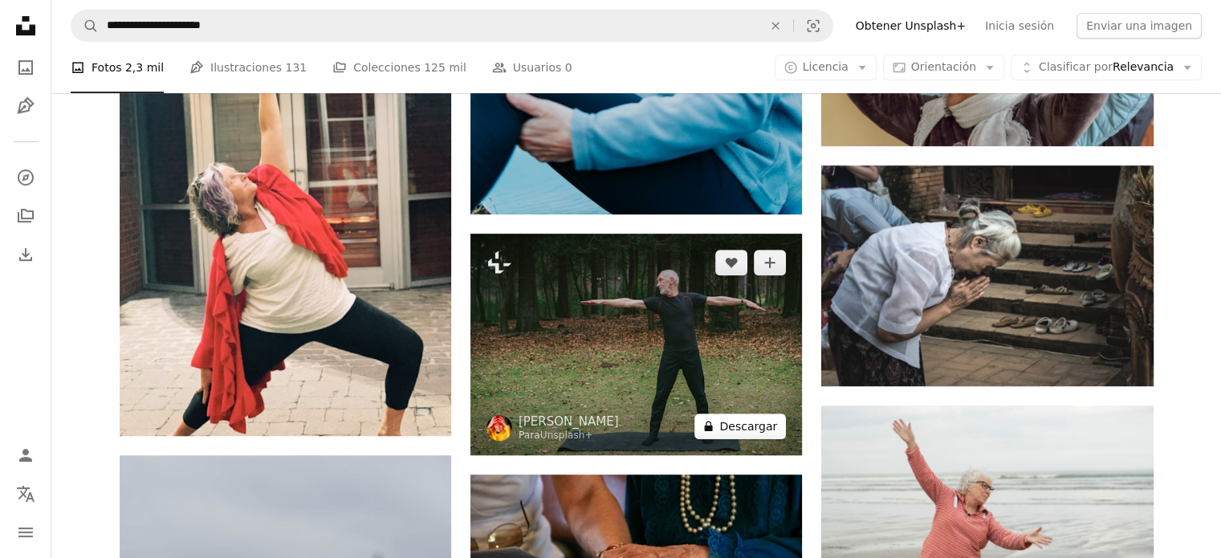
click at [760, 421] on button "A lock Descargar" at bounding box center [740, 426] width 92 height 26
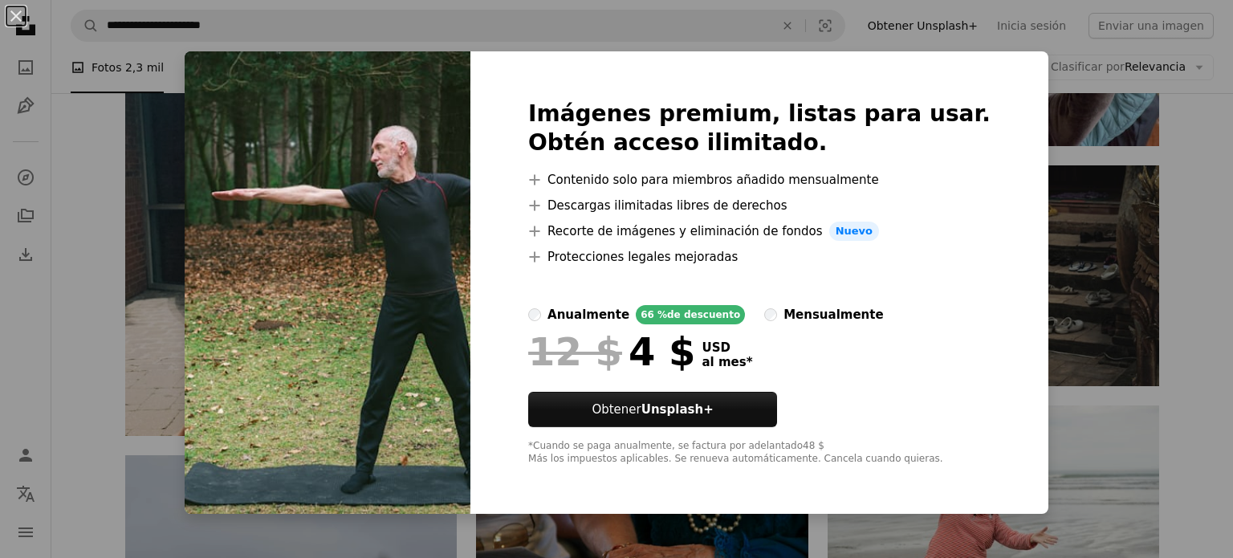
click at [996, 85] on div "Imágenes premium, listas para usar. Obtén acceso ilimitado. A plus sign Conteni…" at bounding box center [759, 282] width 578 height 462
click at [14, 26] on button "An X shape" at bounding box center [15, 15] width 19 height 19
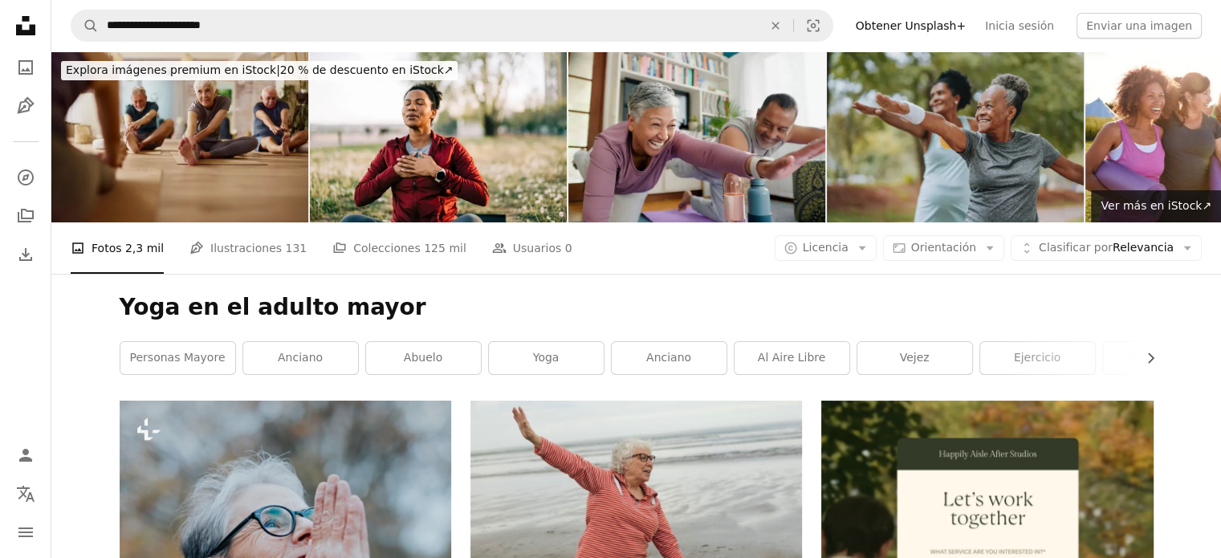
click at [196, 154] on img at bounding box center [179, 136] width 257 height 171
